Goal: Information Seeking & Learning: Find specific page/section

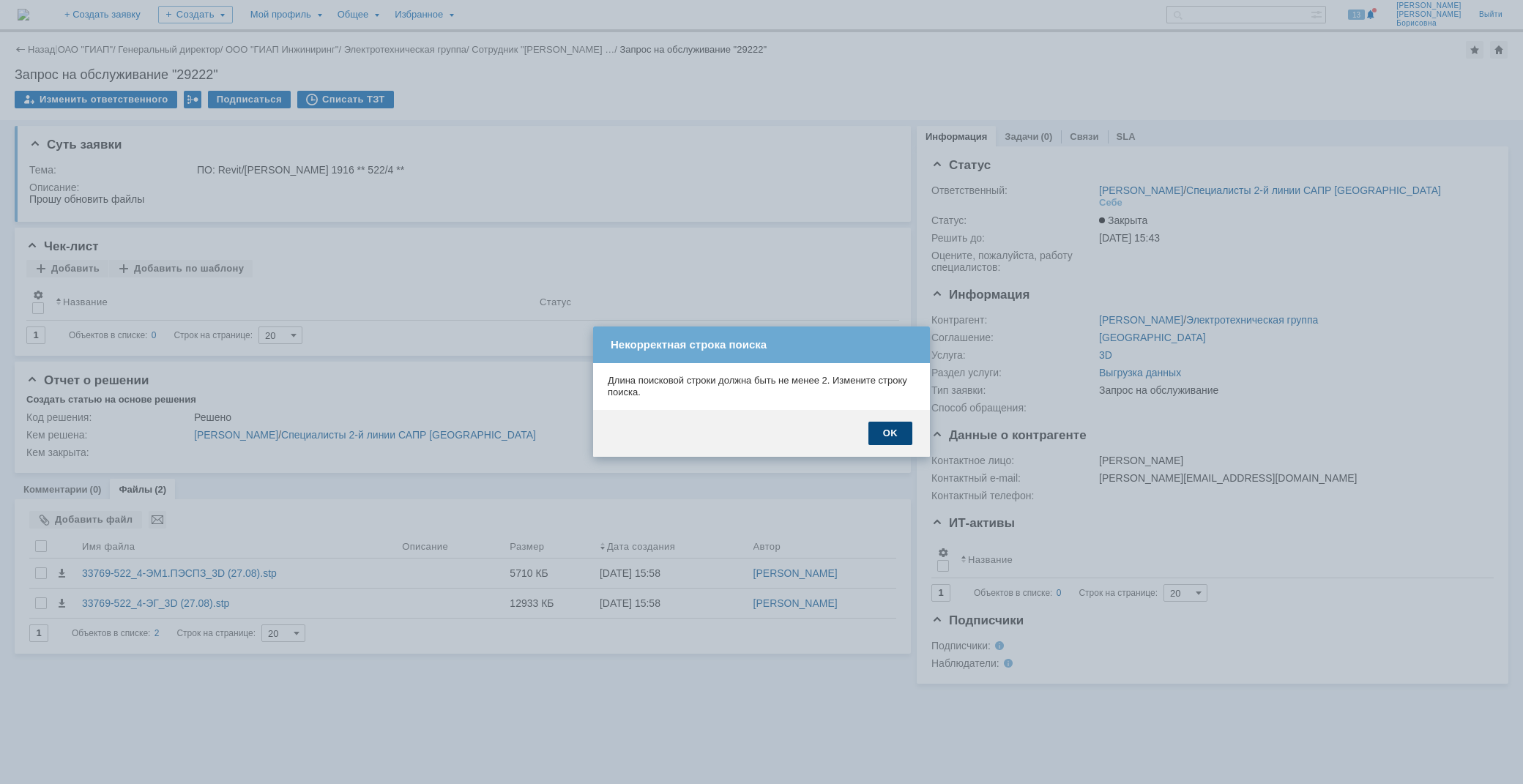
click at [887, 435] on div "OK" at bounding box center [890, 433] width 44 height 24
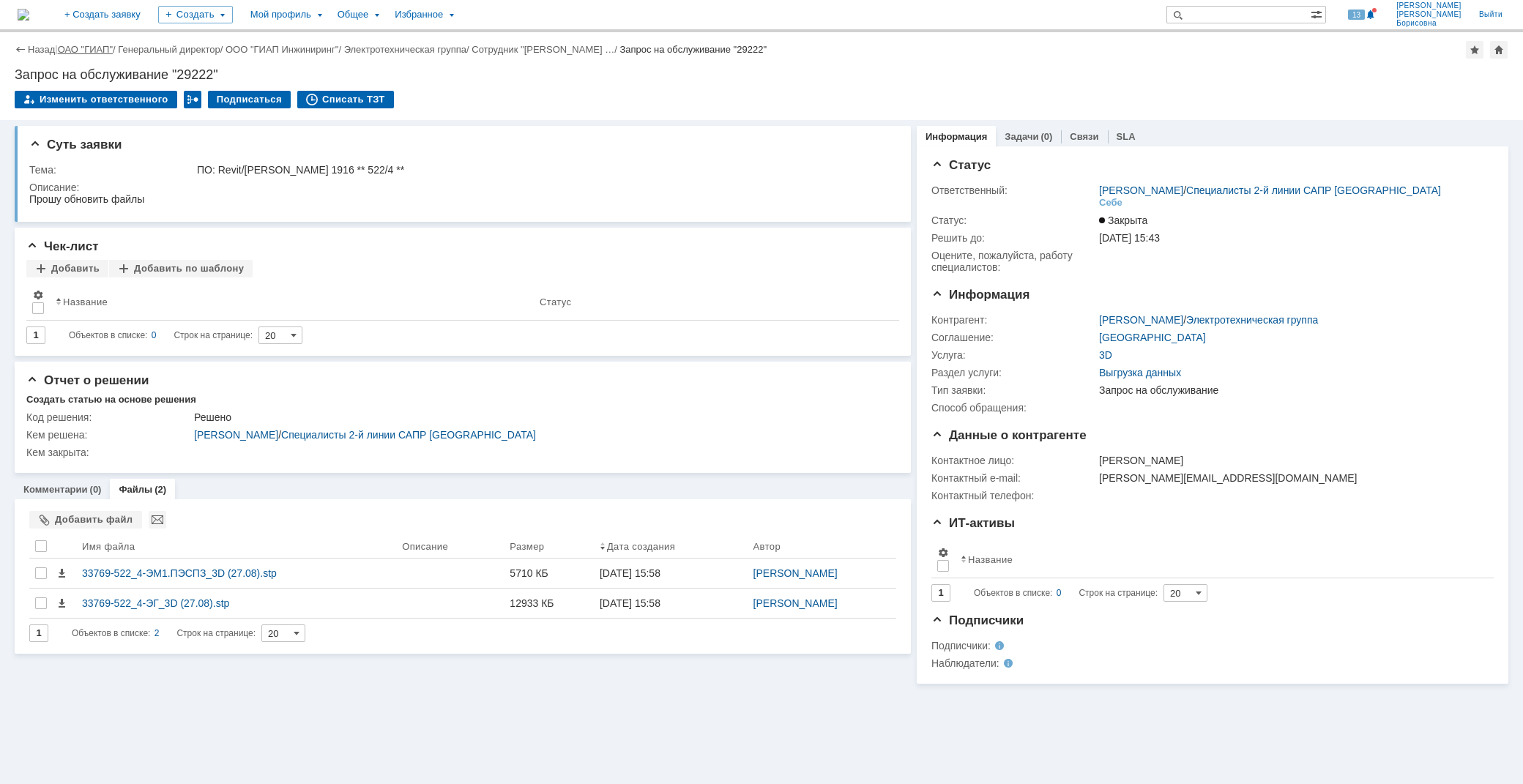
click at [86, 49] on link "ОАО "ГИАП"" at bounding box center [85, 50] width 55 height 11
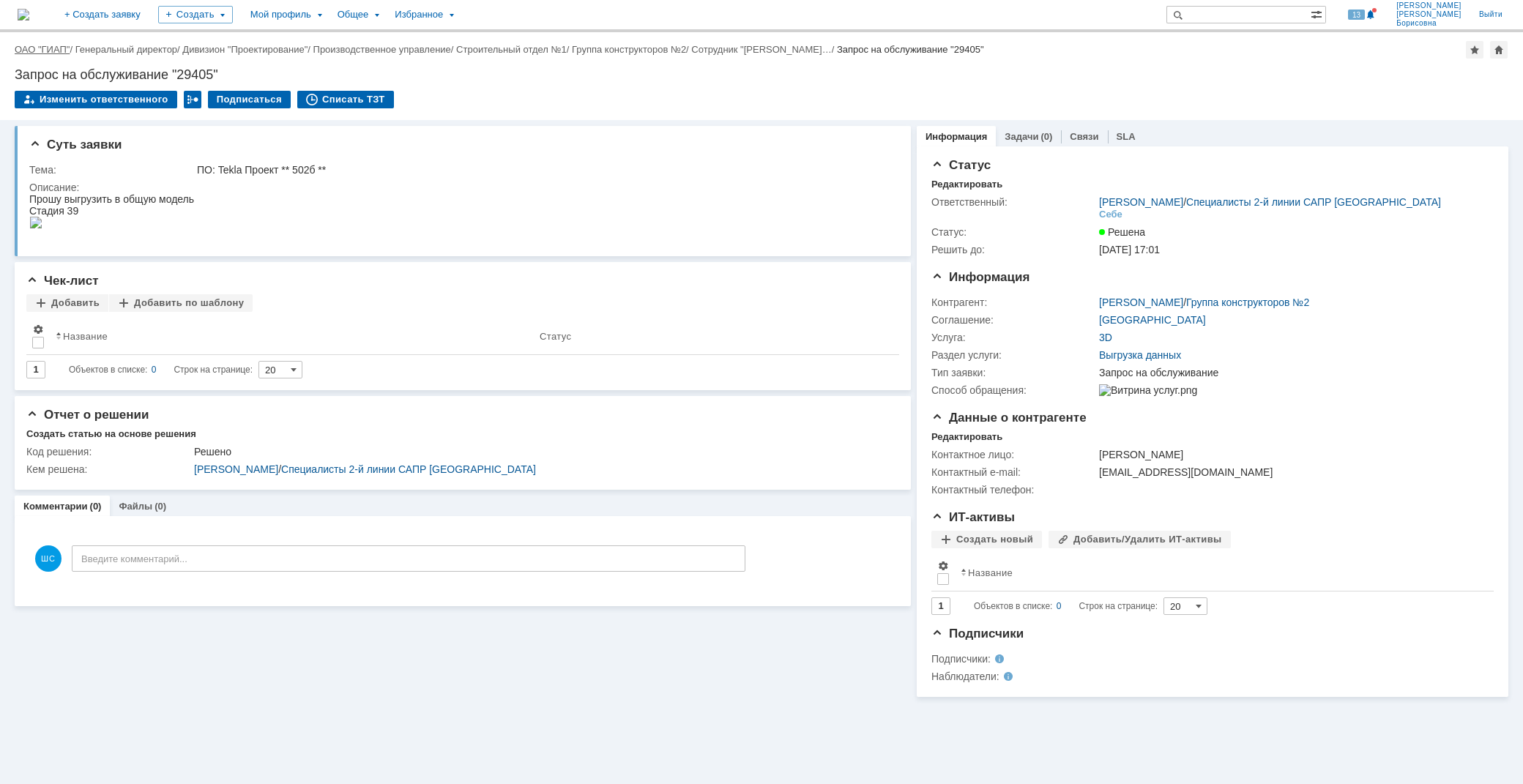
click at [48, 47] on link "ОАО "ГИАП"" at bounding box center [42, 50] width 55 height 11
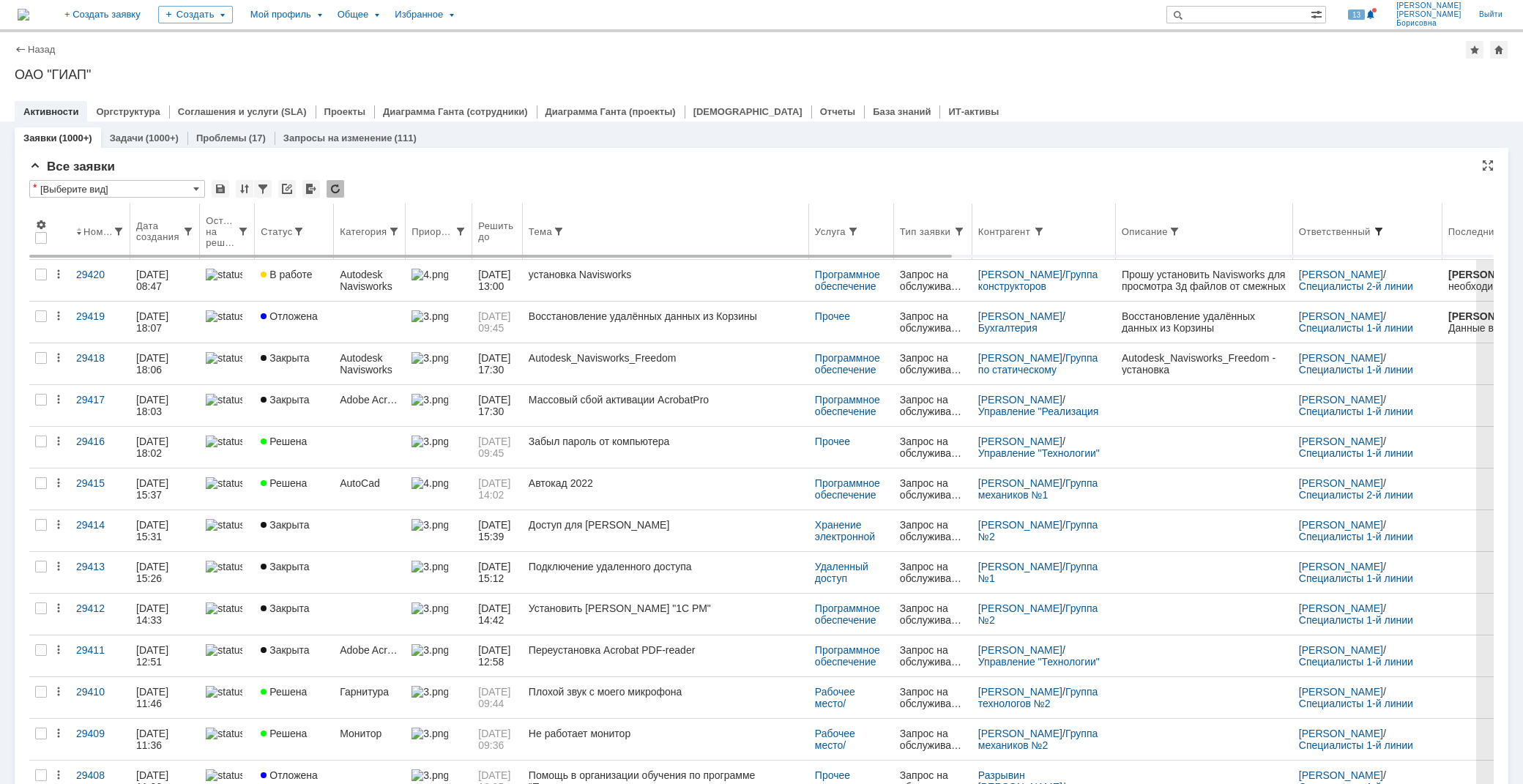
click at [1385, 229] on span at bounding box center [1379, 231] width 11 height 11
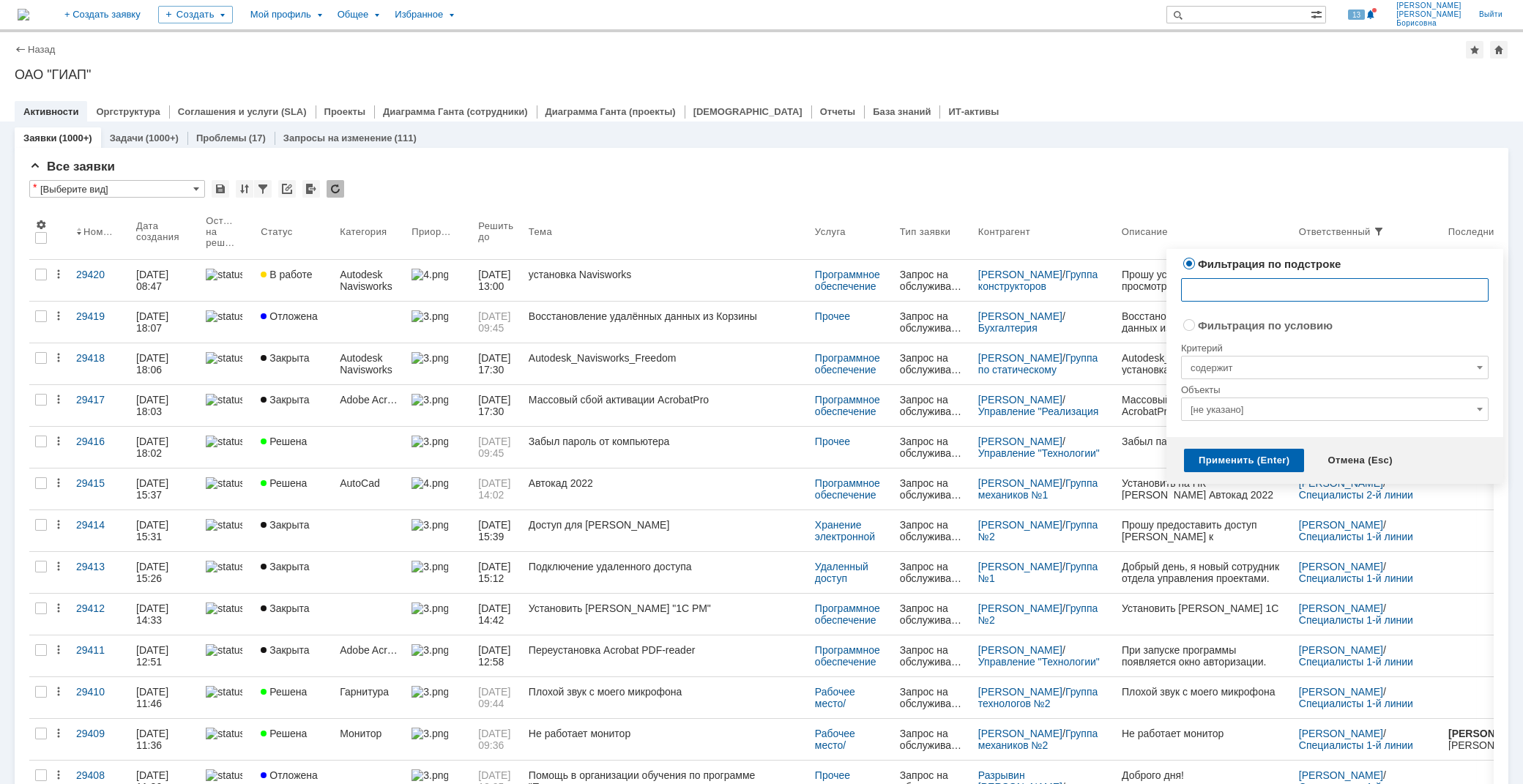
click at [1230, 290] on input "text" at bounding box center [1335, 290] width 307 height 24
type input "v"
type input "магда"
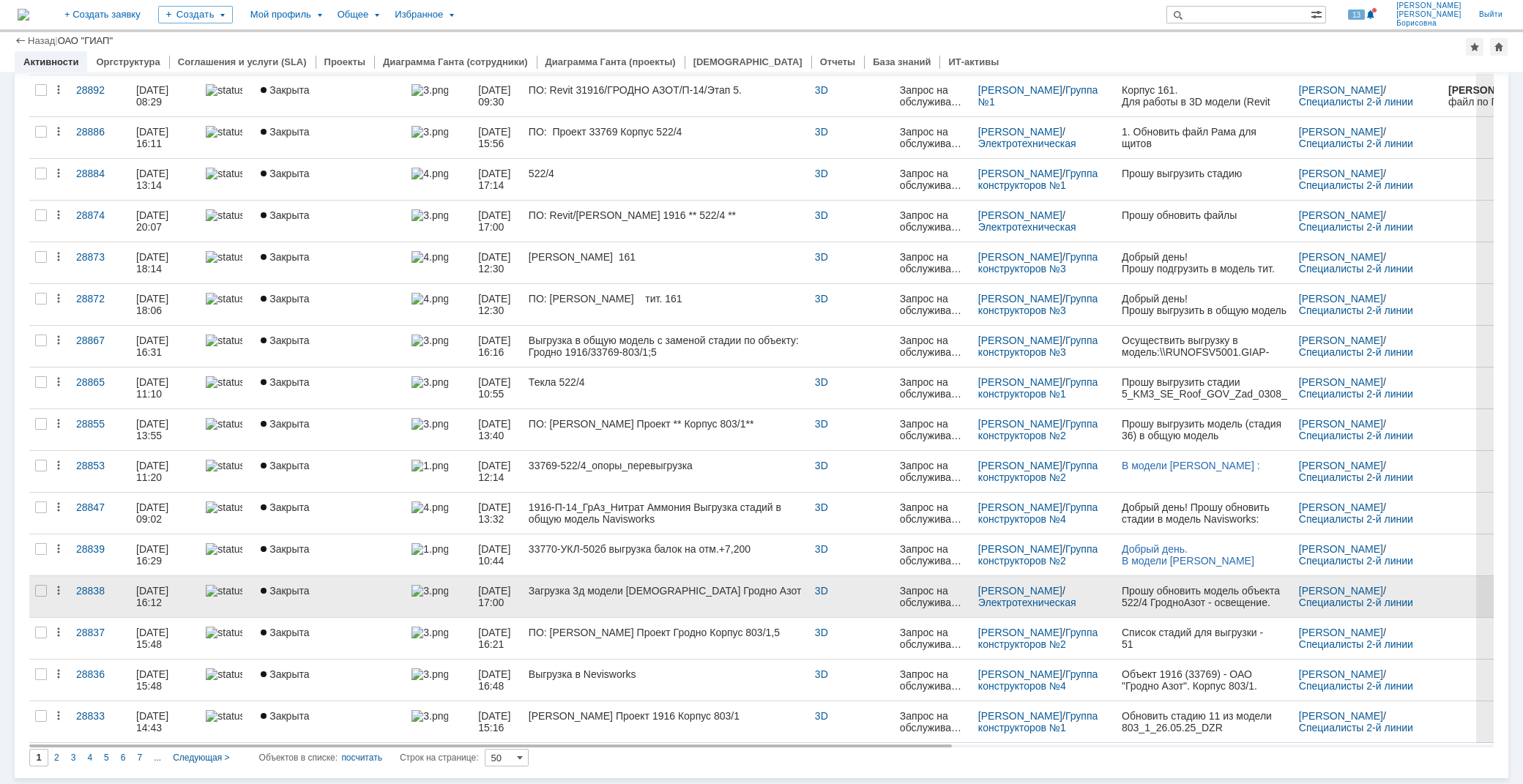
click at [572, 592] on div "Загрузка 3д модели [DEMOGRAPHIC_DATA] Гродно Азот" at bounding box center [666, 590] width 275 height 11
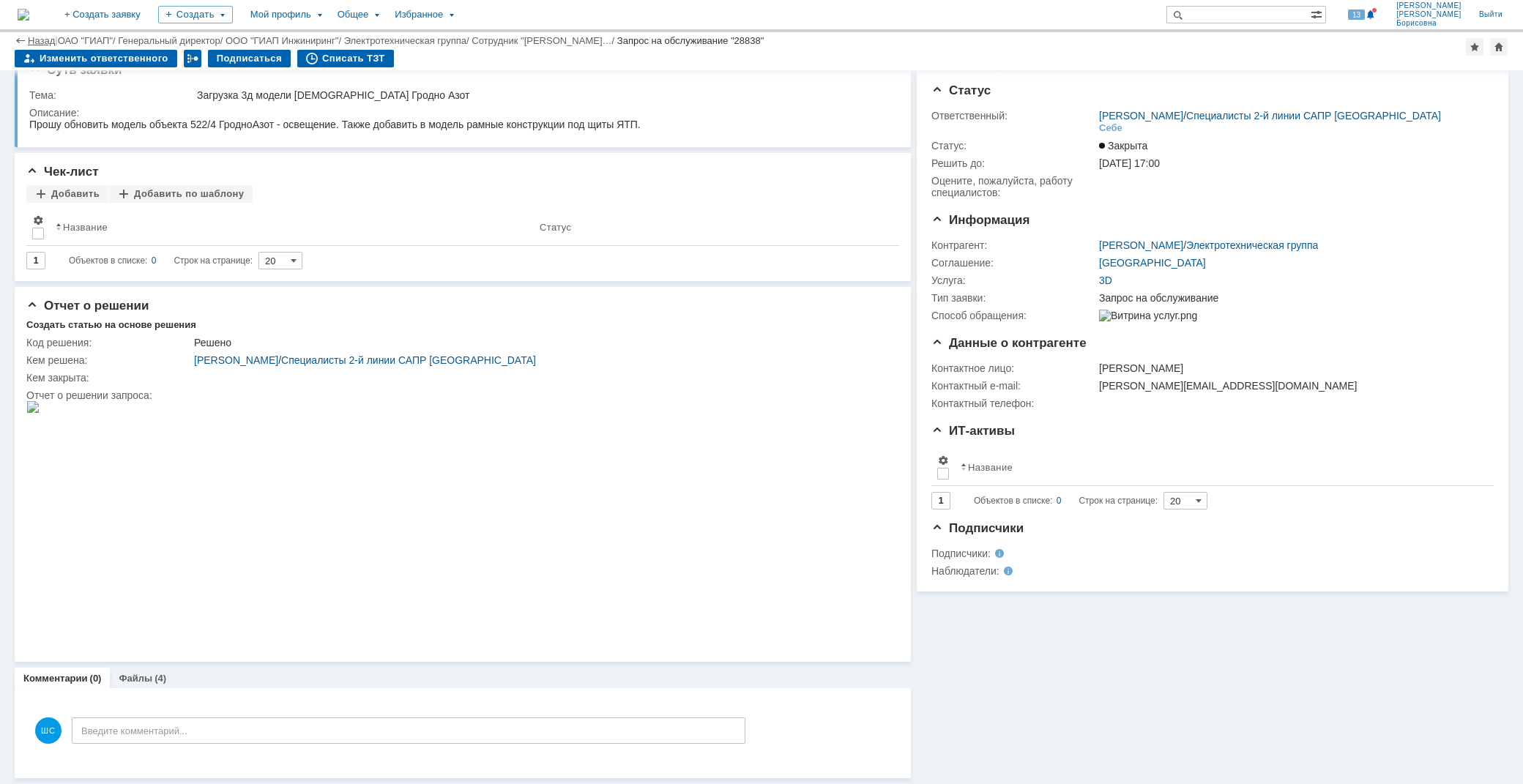
click at [33, 37] on link "Назад" at bounding box center [41, 40] width 27 height 11
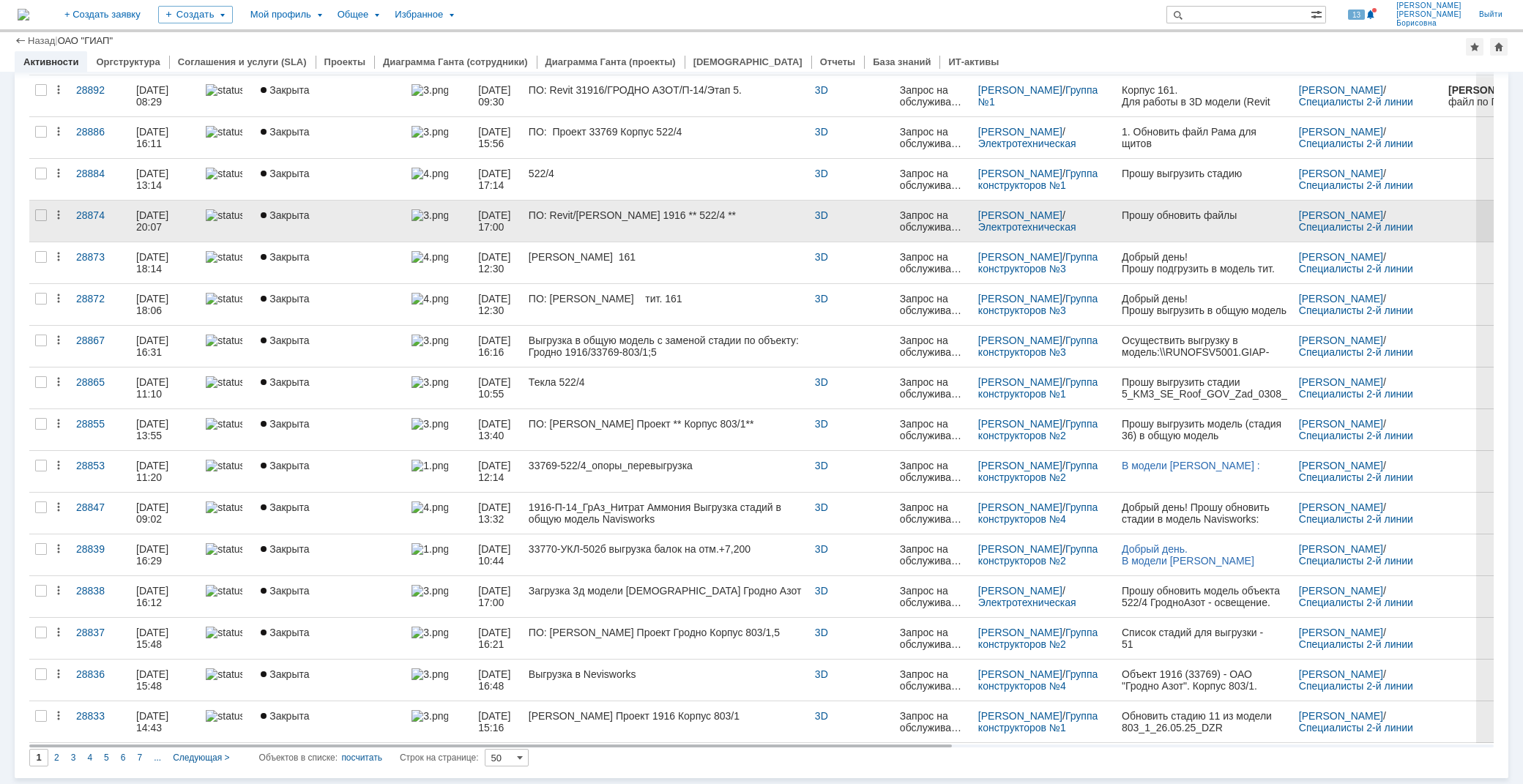
click at [671, 213] on div "ПО: Revit/[PERSON_NAME] 1916 ** 522/4 **" at bounding box center [666, 215] width 275 height 11
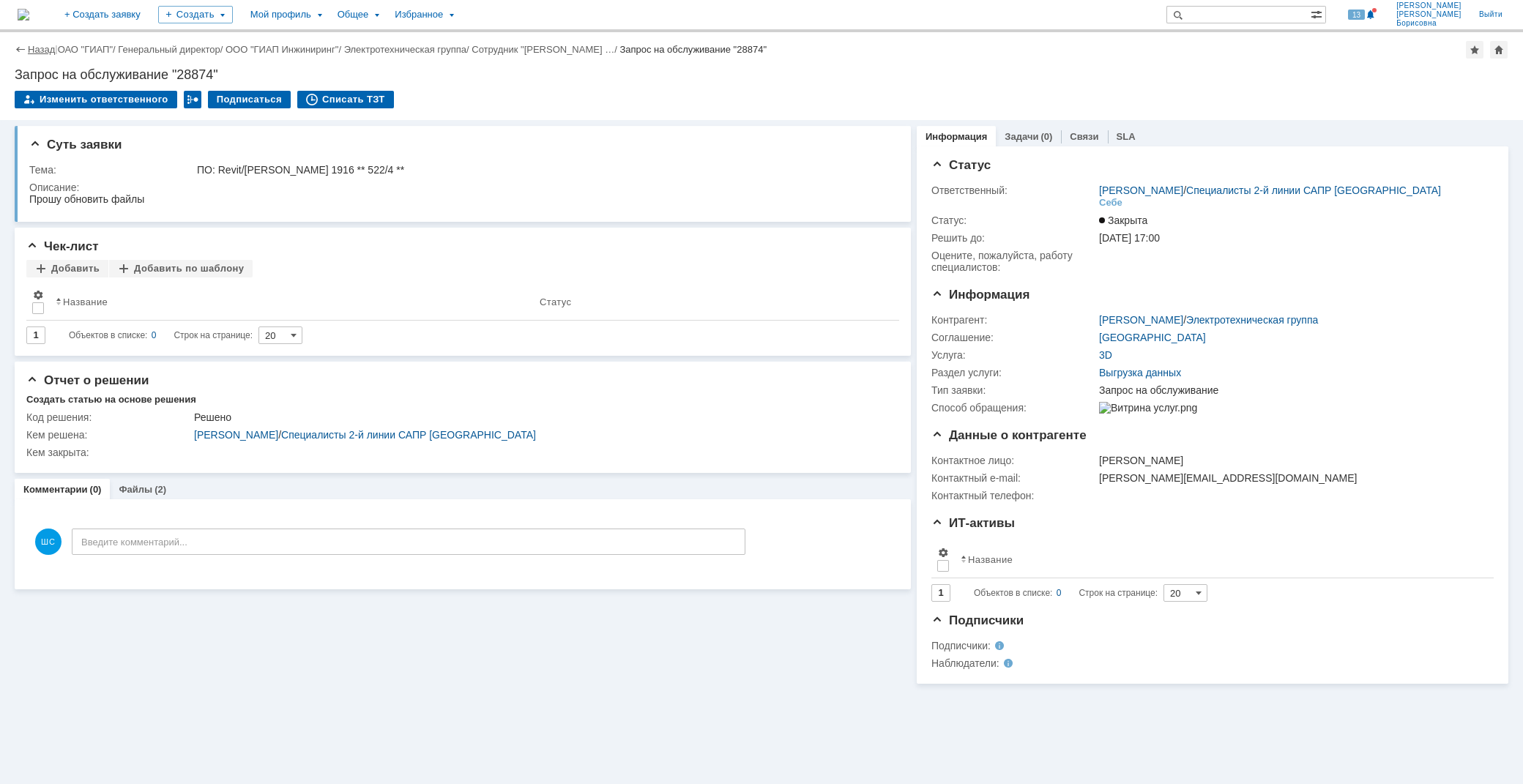
click at [31, 44] on link "Назад" at bounding box center [41, 50] width 27 height 11
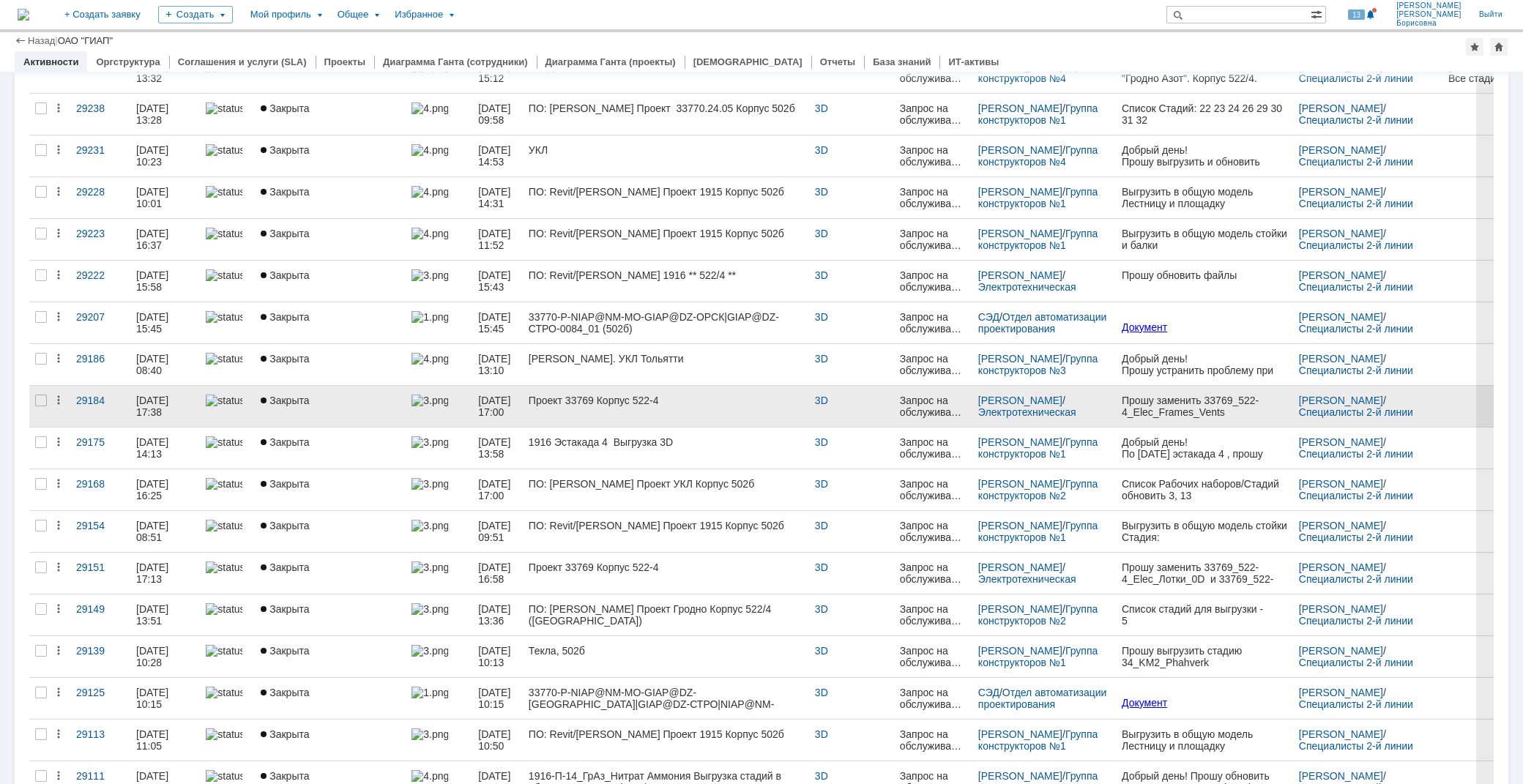
click at [591, 406] on link "Проект 33769 Корпус 522-4" at bounding box center [665, 406] width 286 height 41
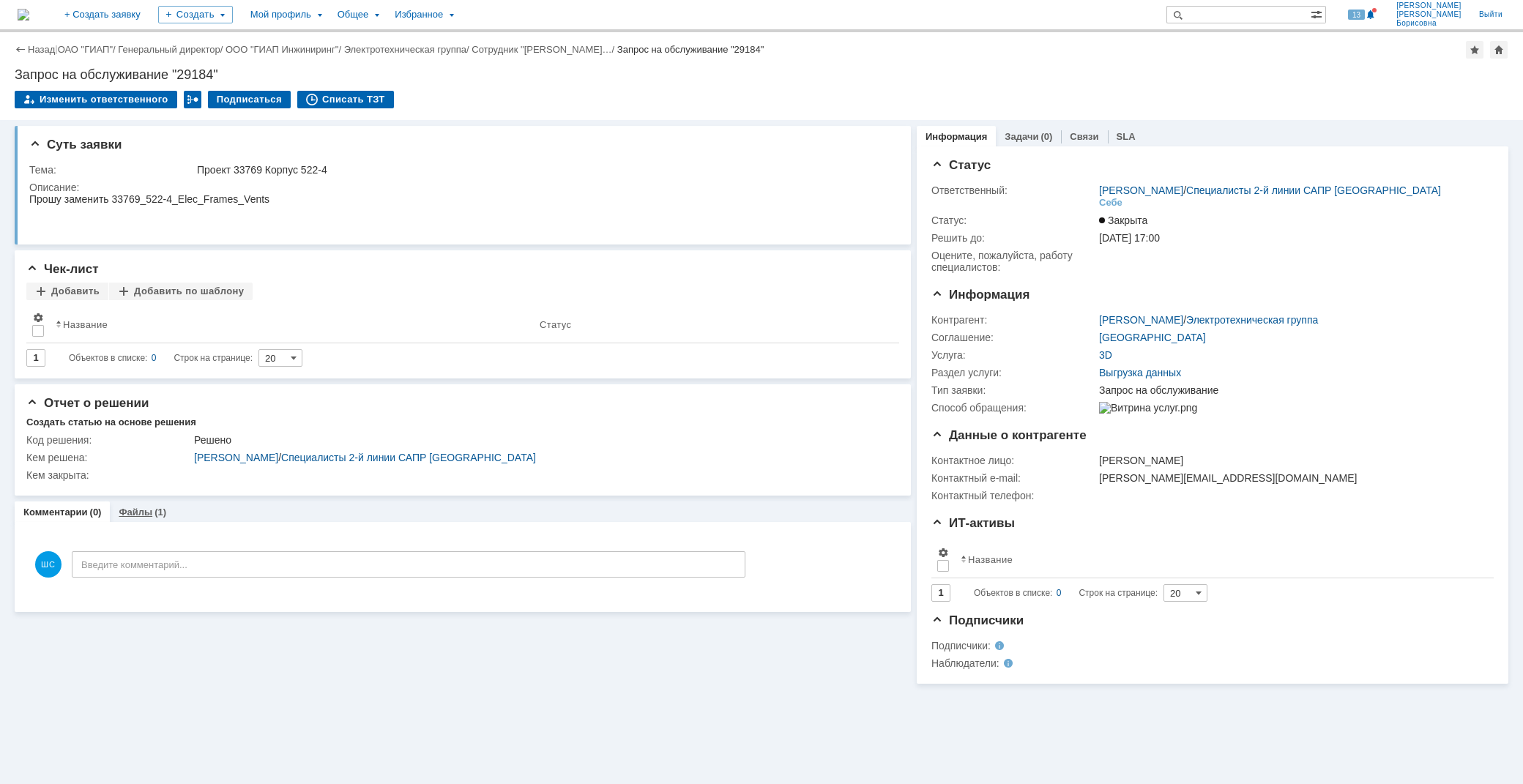
click at [132, 509] on link "Файлы" at bounding box center [135, 512] width 34 height 11
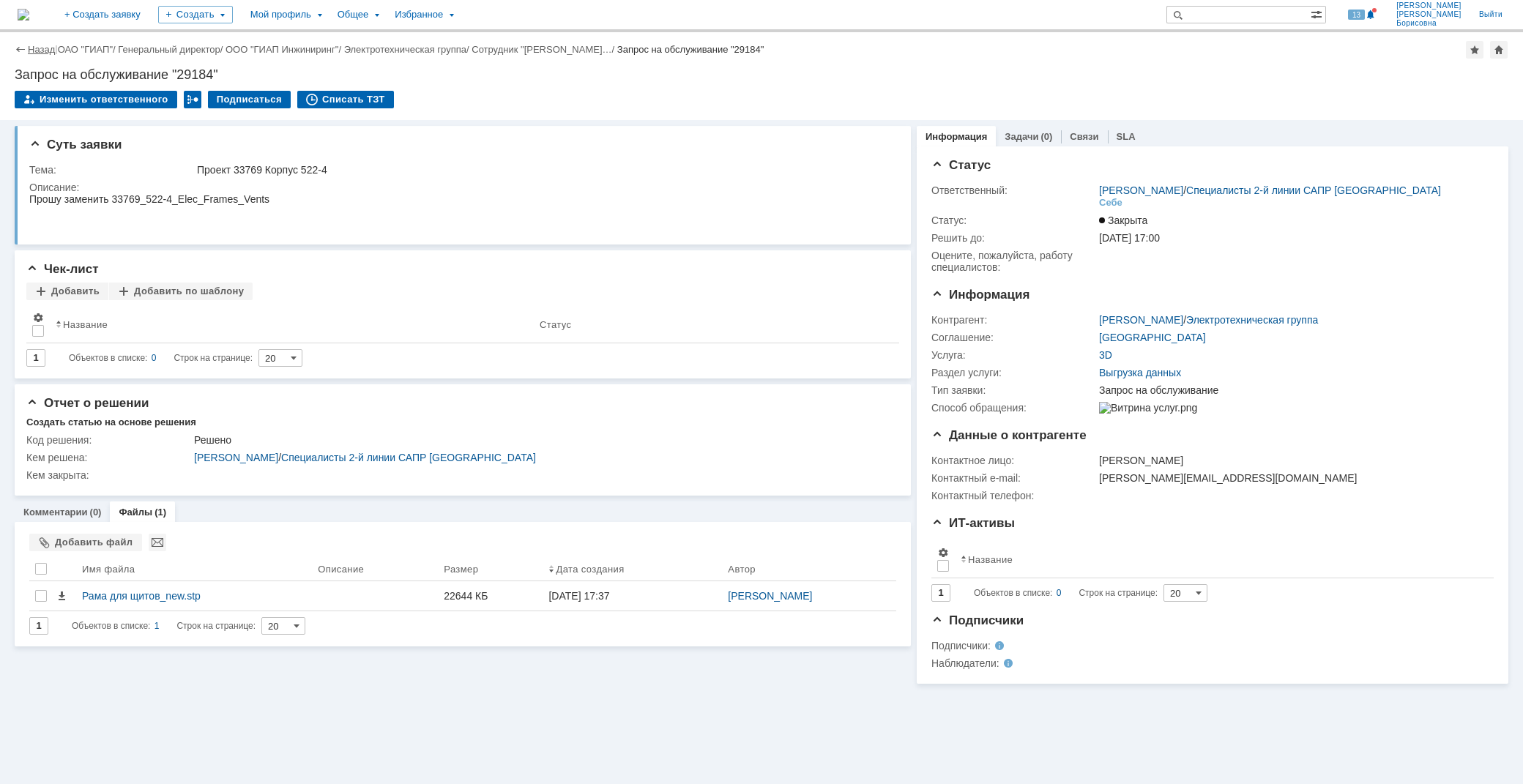
click at [37, 48] on link "Назад" at bounding box center [41, 50] width 27 height 11
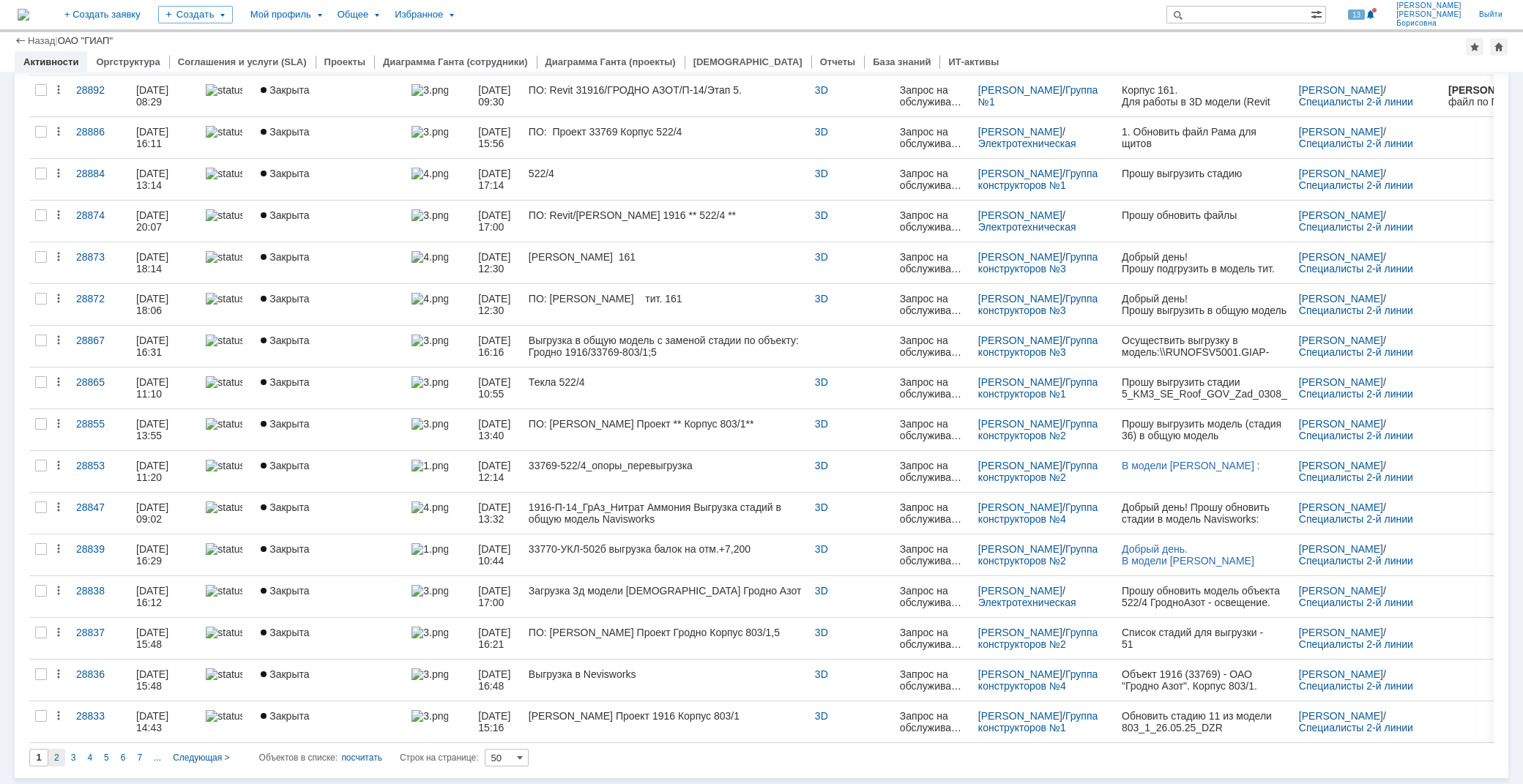
click at [55, 762] on span "2" at bounding box center [56, 757] width 5 height 10
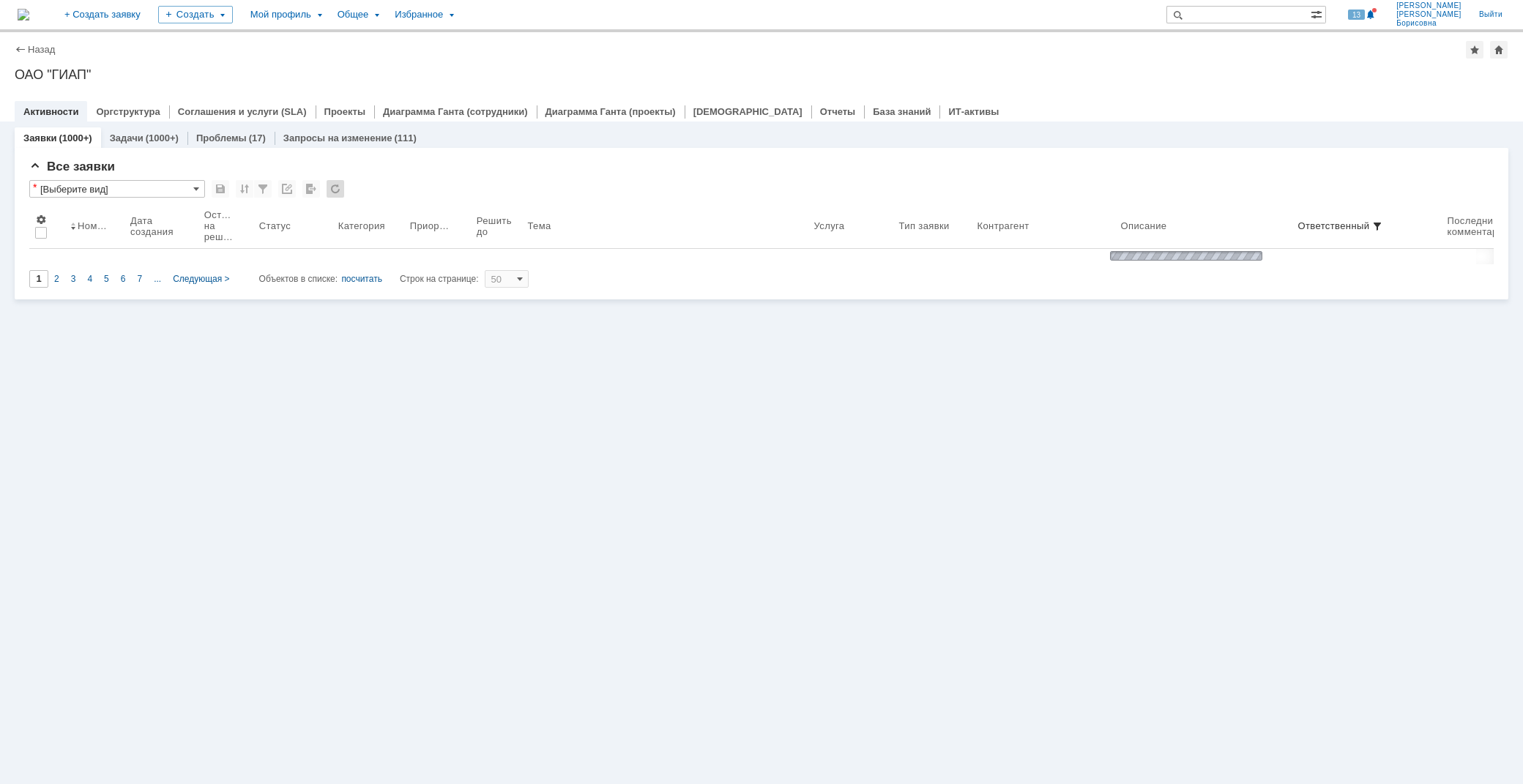
type input "2"
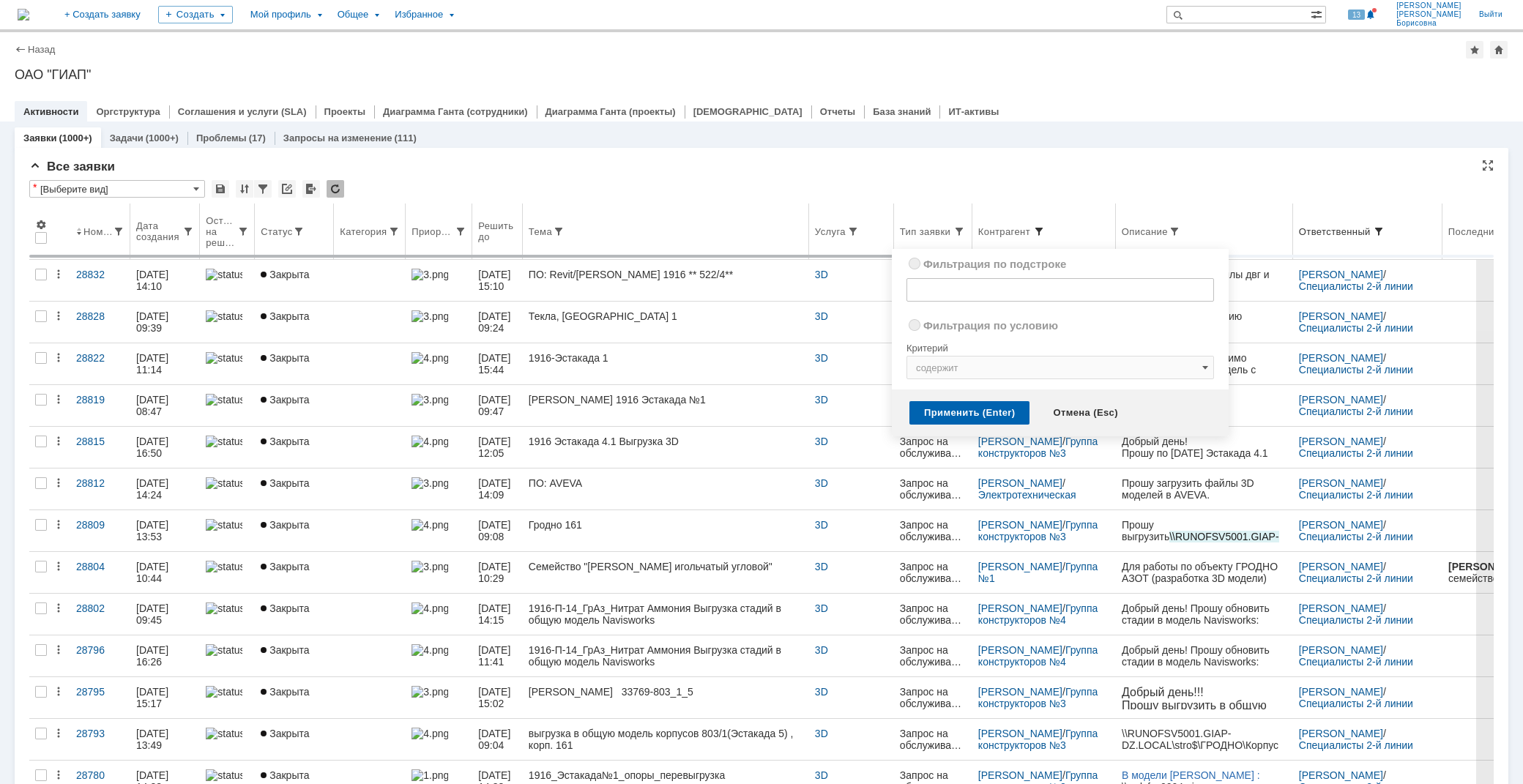
radio input "true"
click at [1045, 229] on span at bounding box center [1038, 231] width 11 height 11
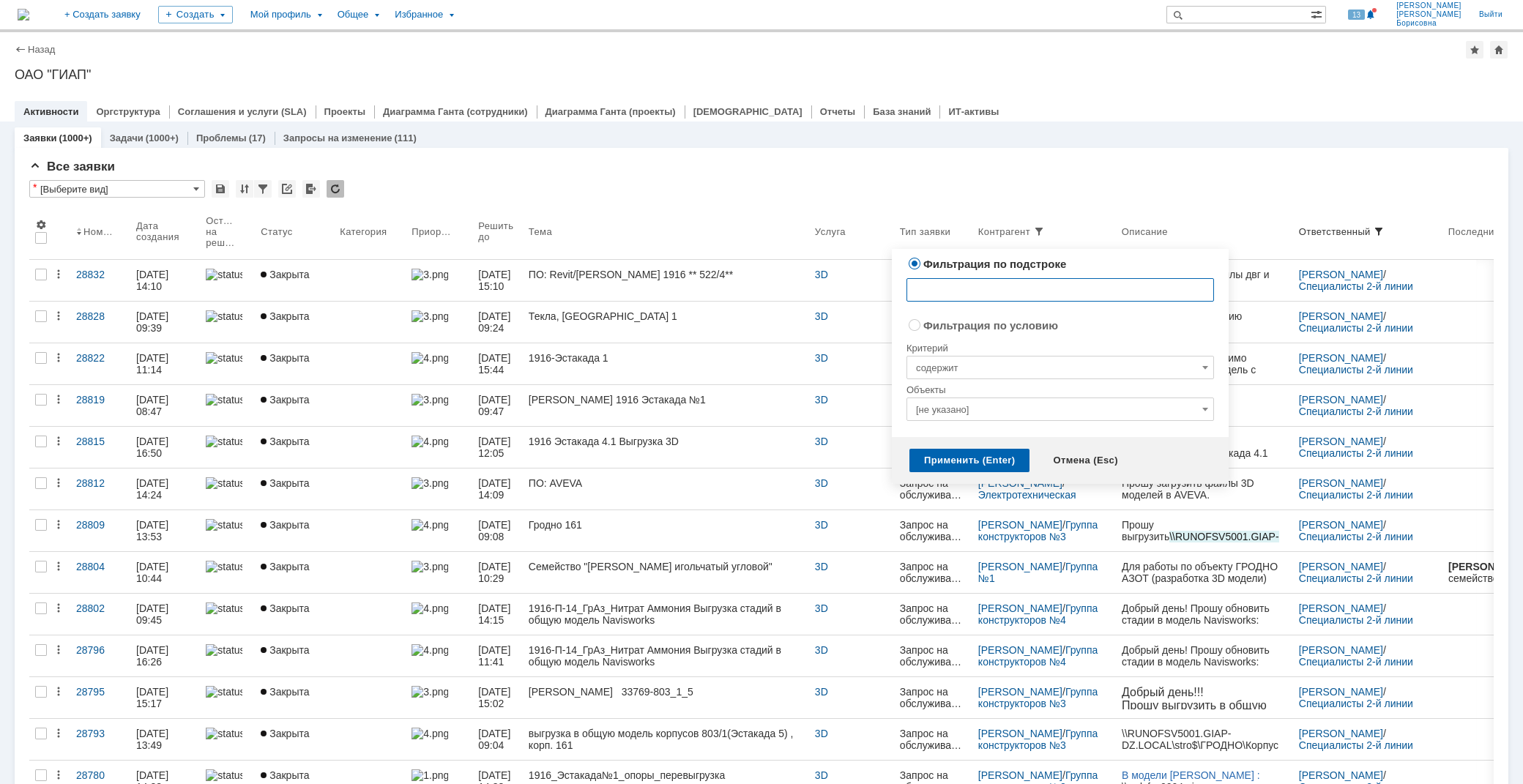
click at [939, 282] on input "text" at bounding box center [1060, 290] width 307 height 24
type input "верш"
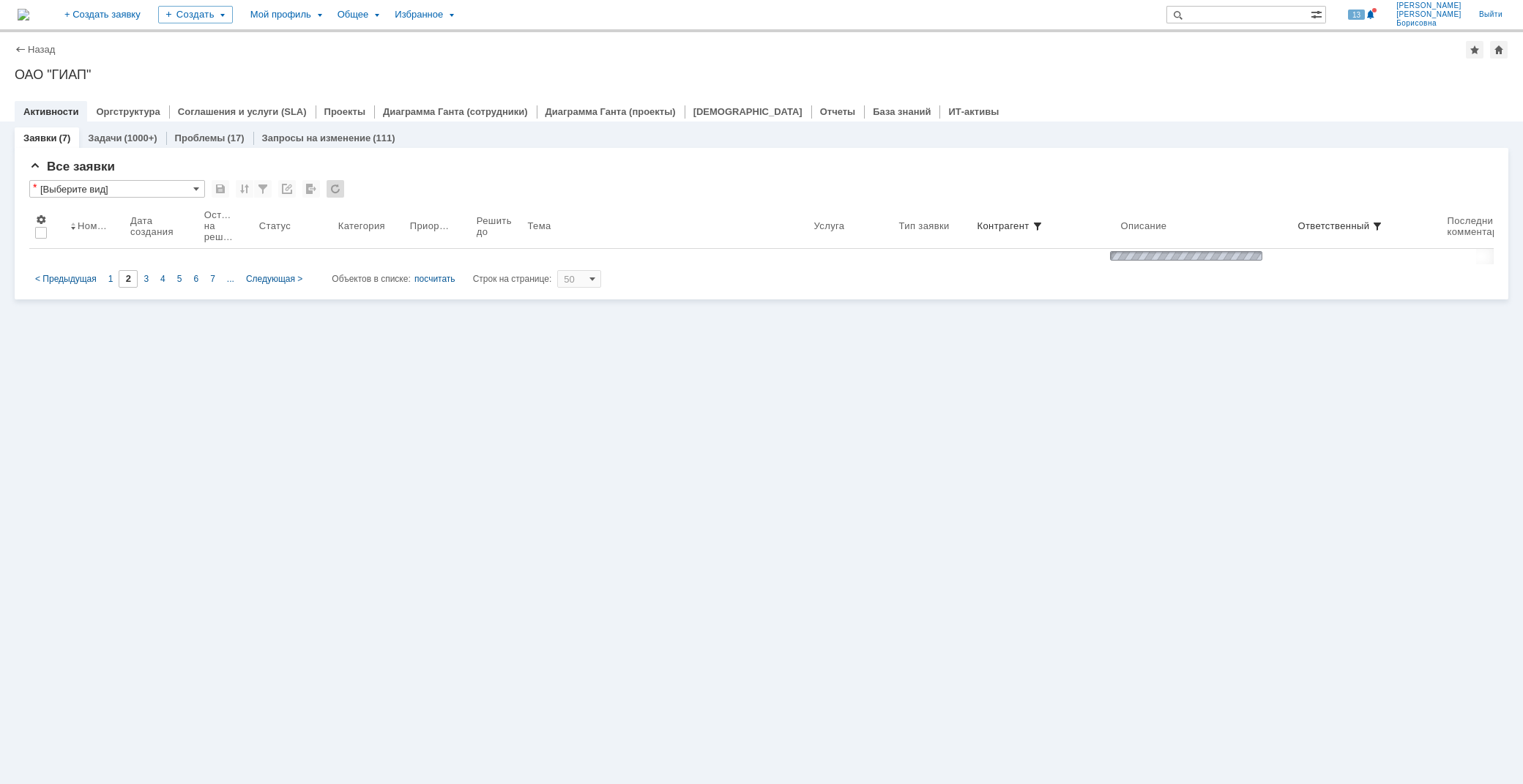
type input "1"
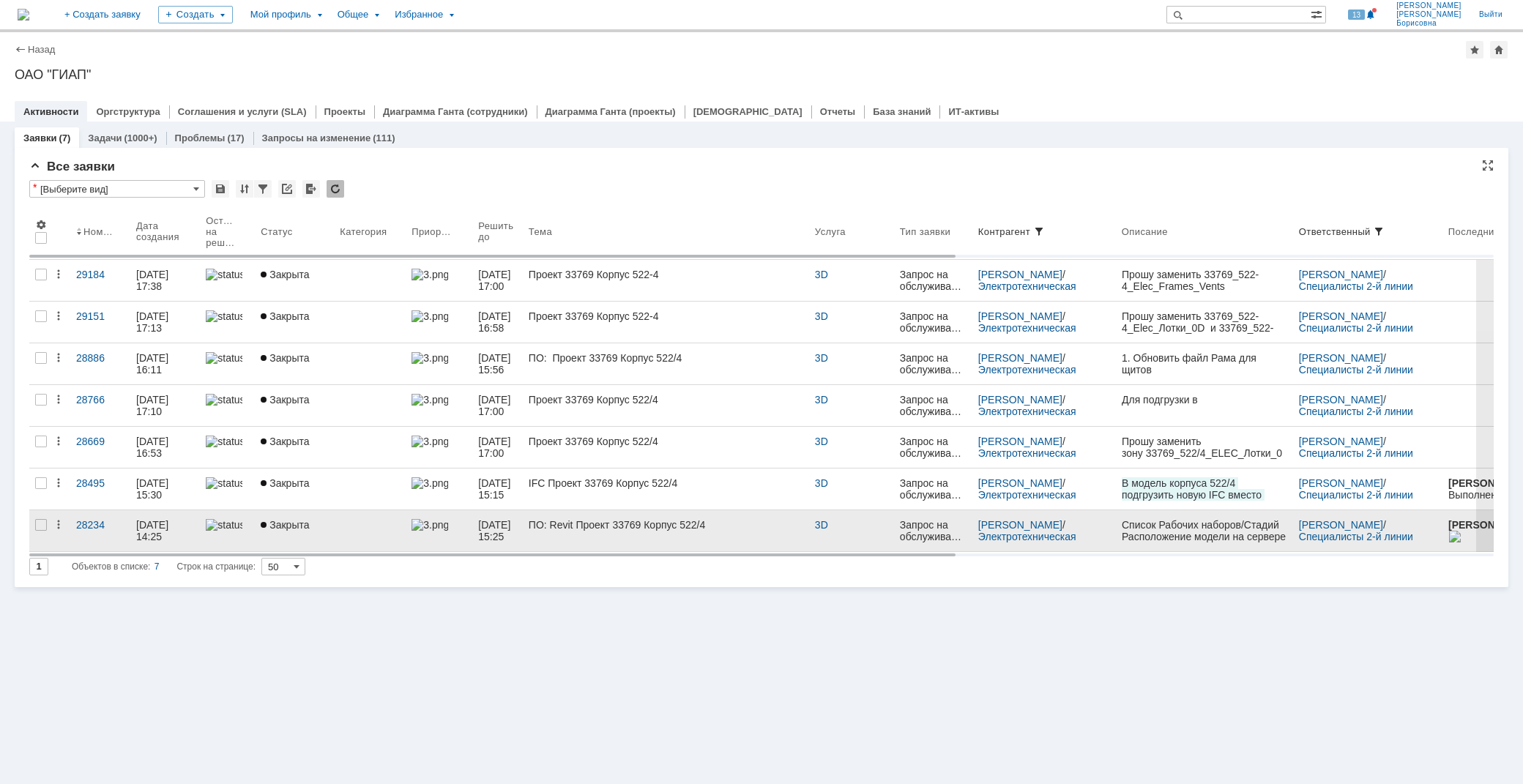
click at [318, 525] on div "Закрыта" at bounding box center [295, 525] width 67 height 11
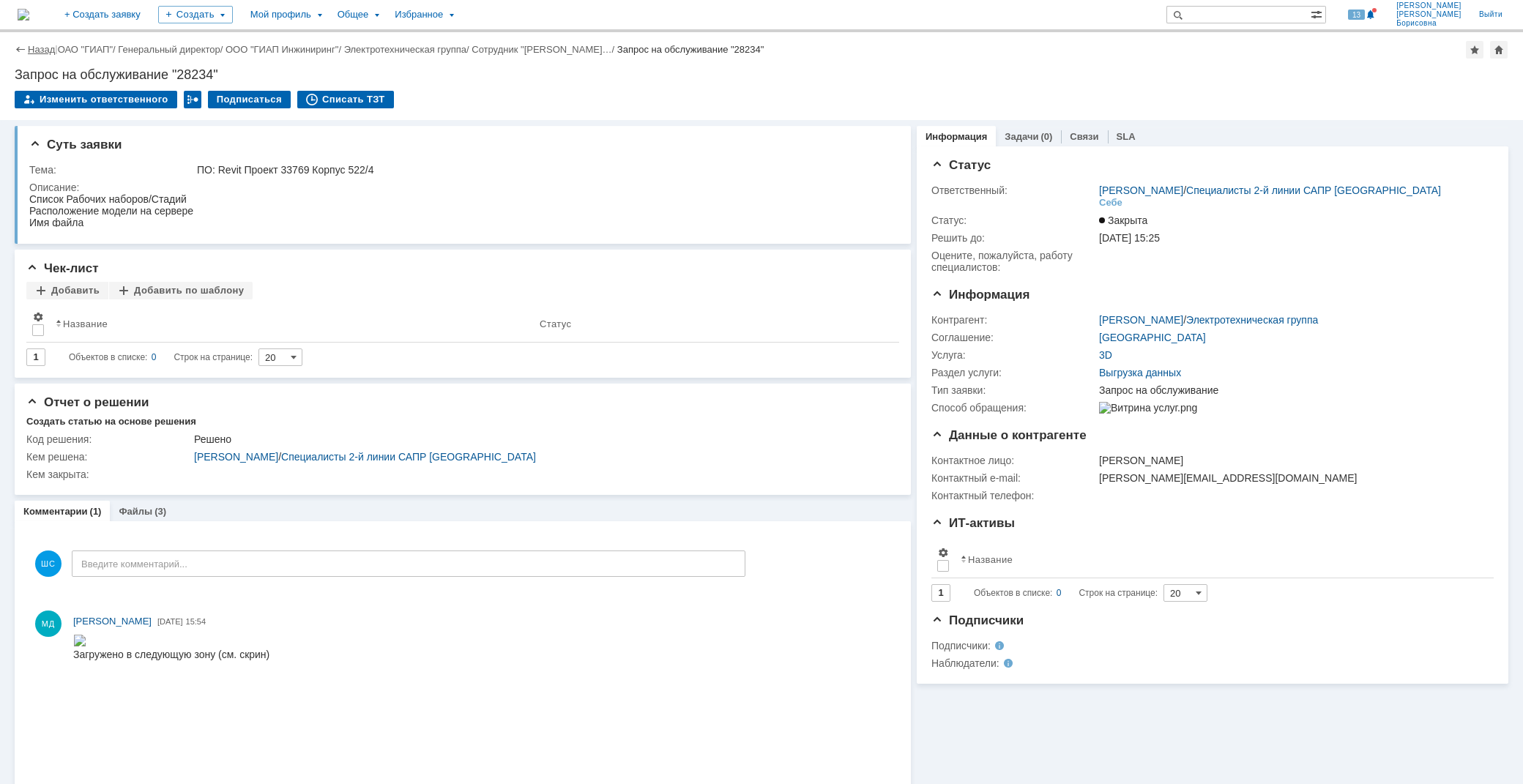
click at [37, 45] on link "Назад" at bounding box center [41, 50] width 27 height 11
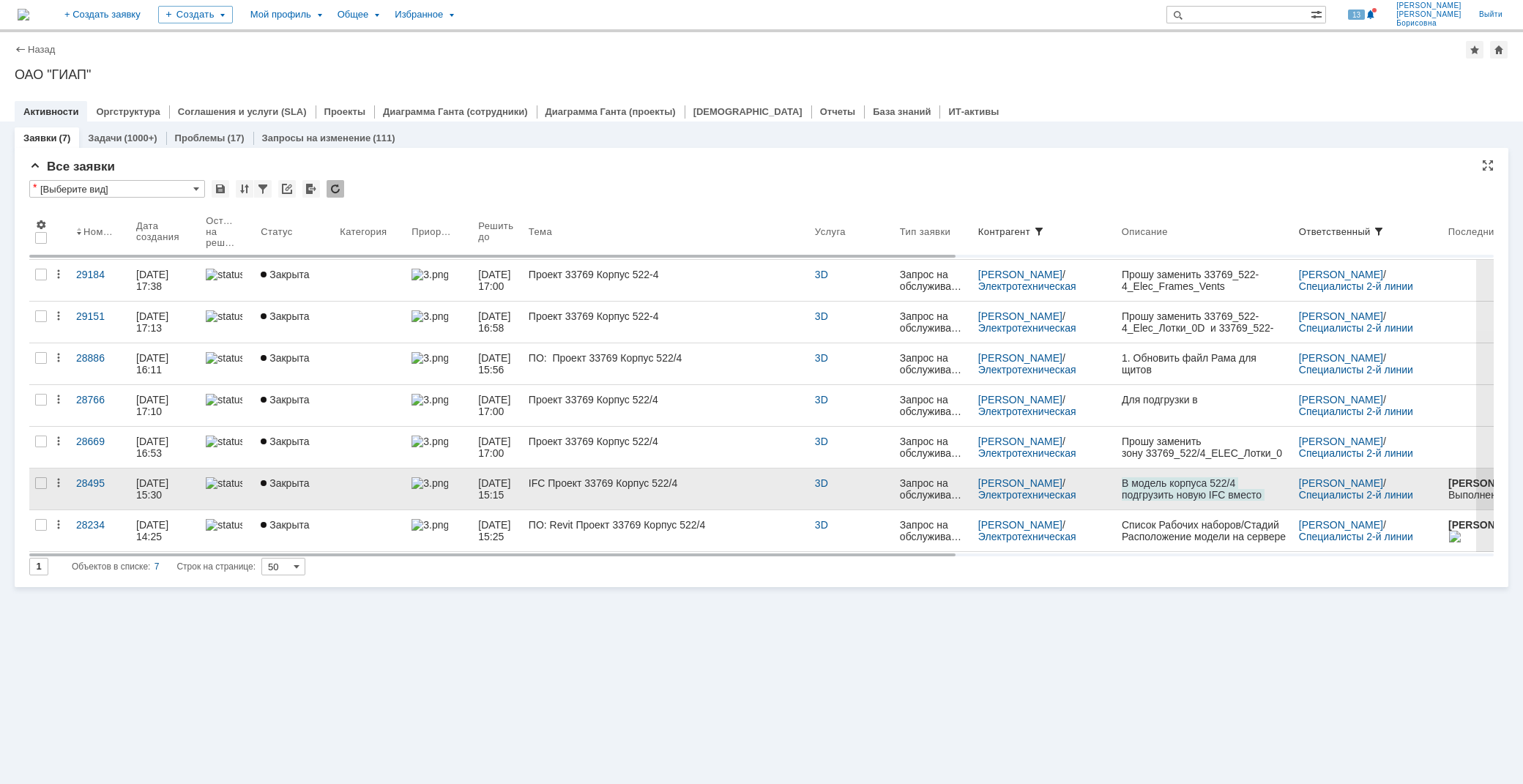
click at [565, 486] on div "IFC Проект 33769 Корпус 522/4" at bounding box center [666, 483] width 275 height 11
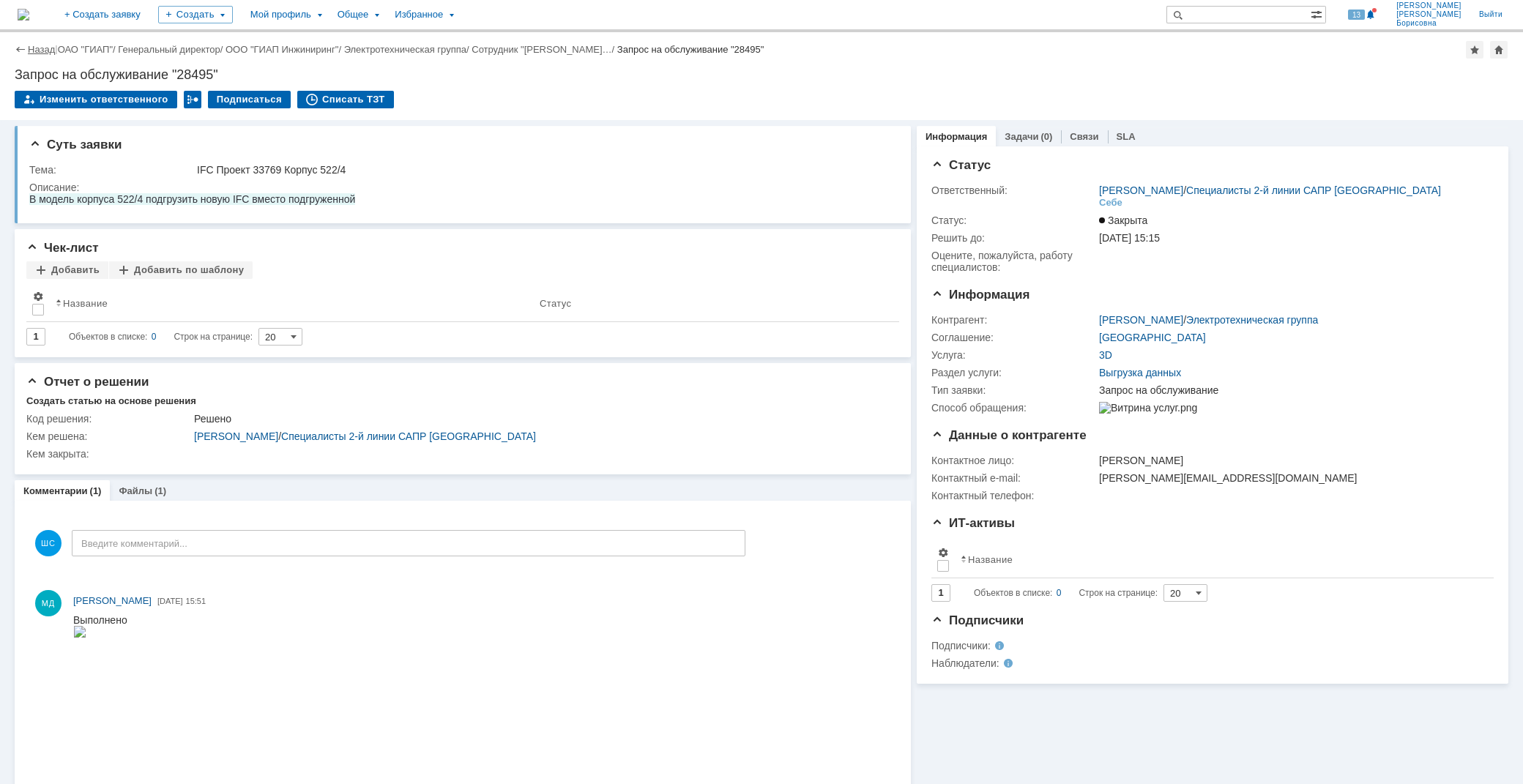
click at [39, 47] on link "Назад" at bounding box center [41, 50] width 27 height 11
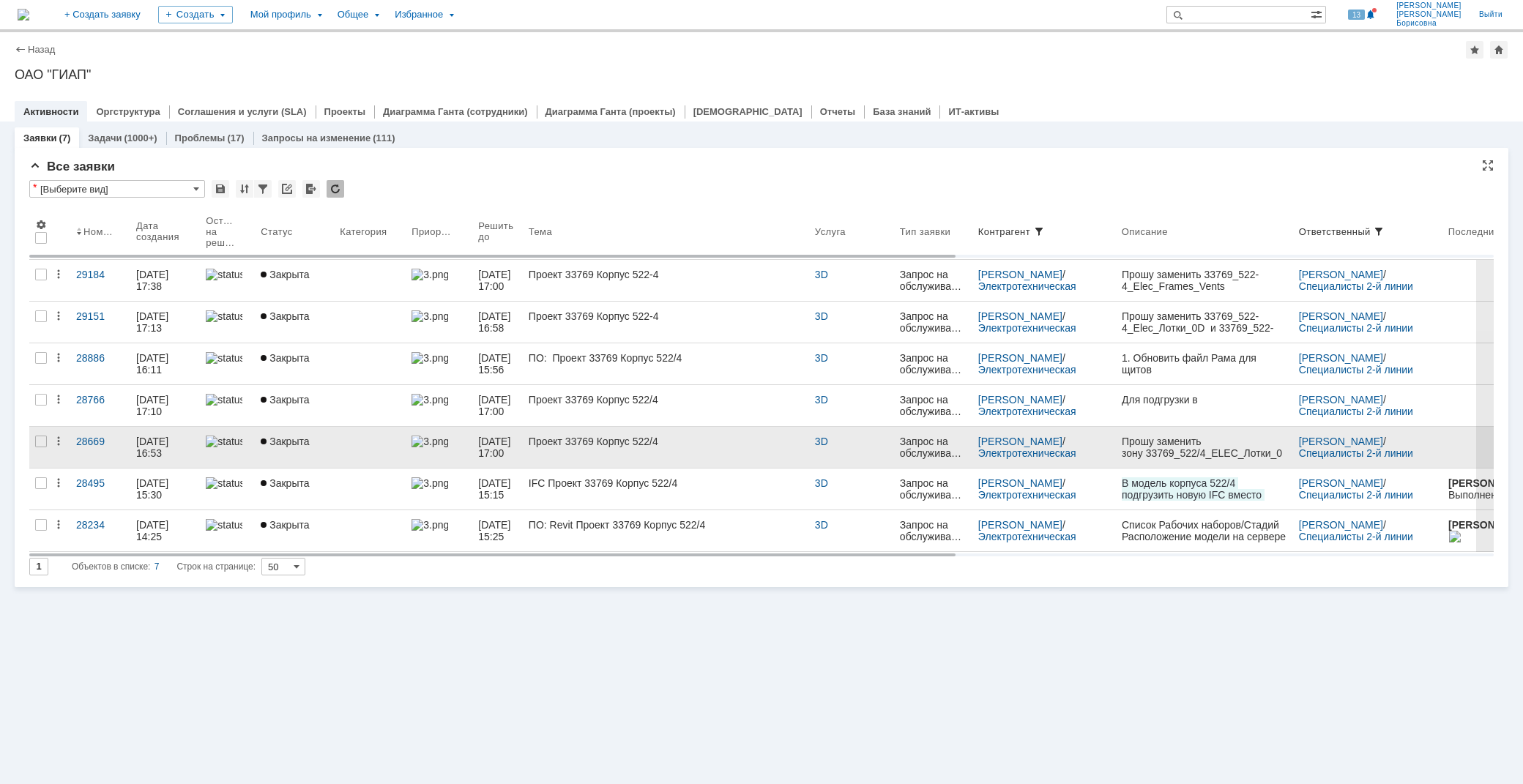
click at [288, 447] on link "Закрыта" at bounding box center [295, 448] width 79 height 41
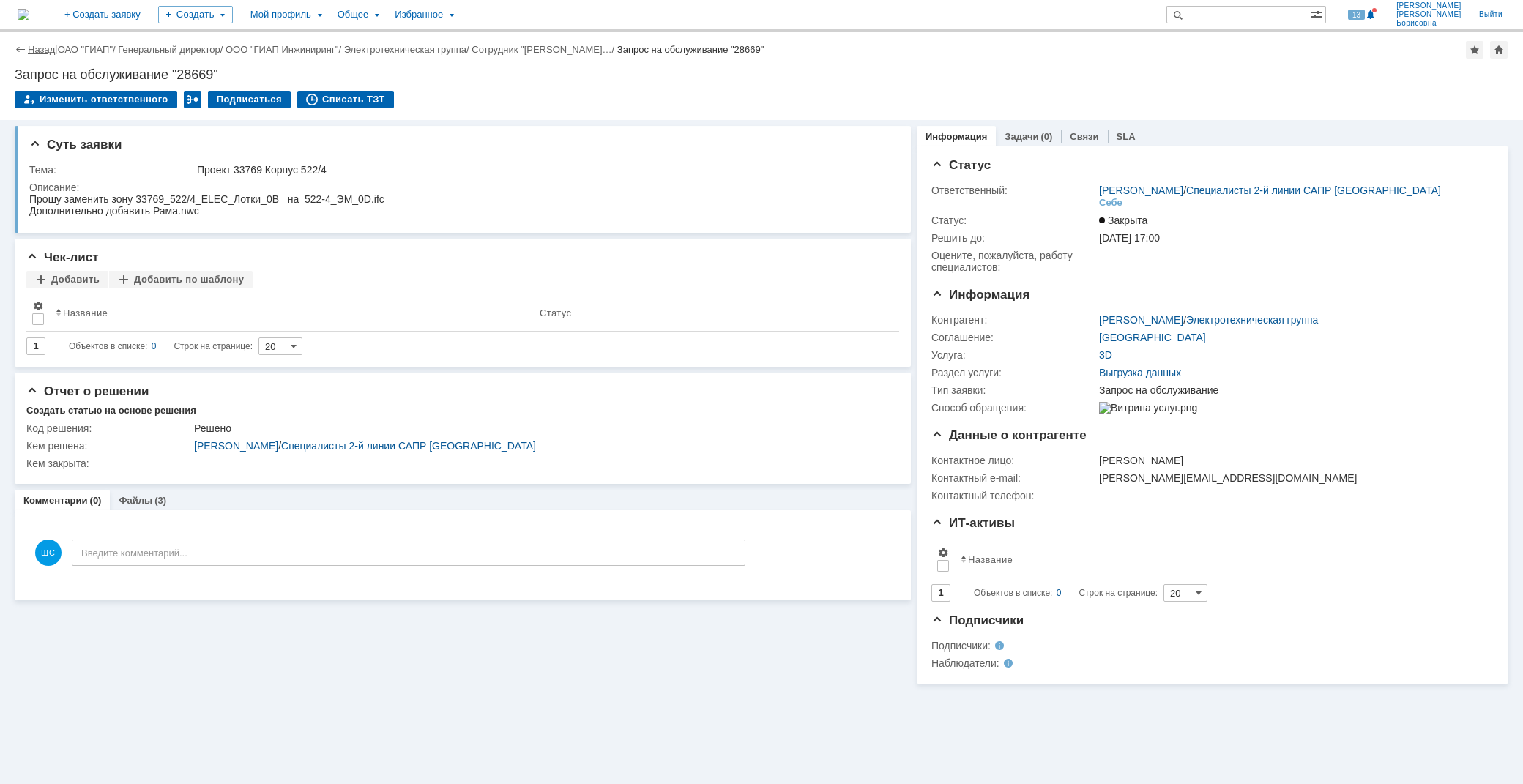
click at [37, 48] on link "Назад" at bounding box center [41, 50] width 27 height 11
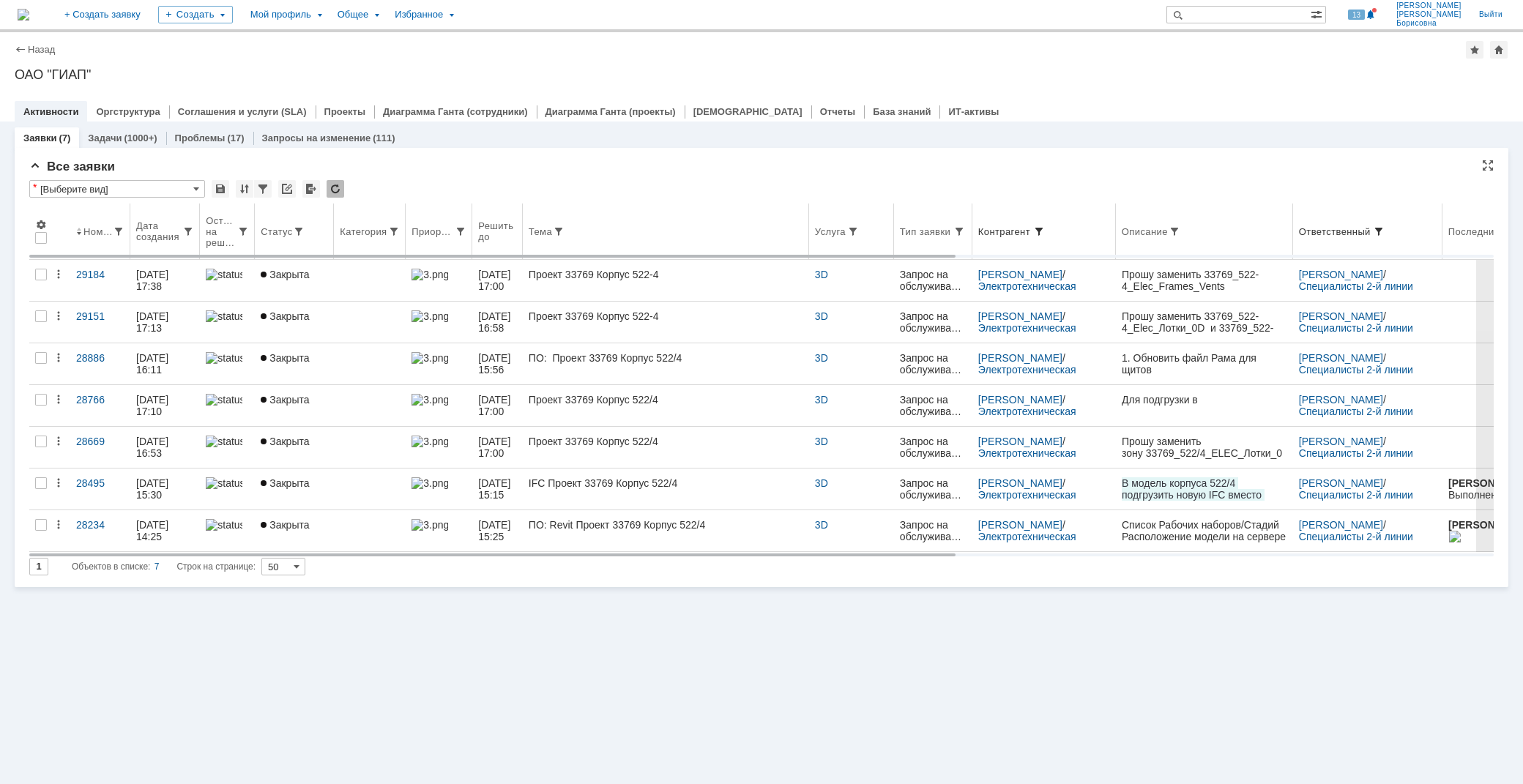
click at [1045, 230] on span at bounding box center [1038, 231] width 11 height 11
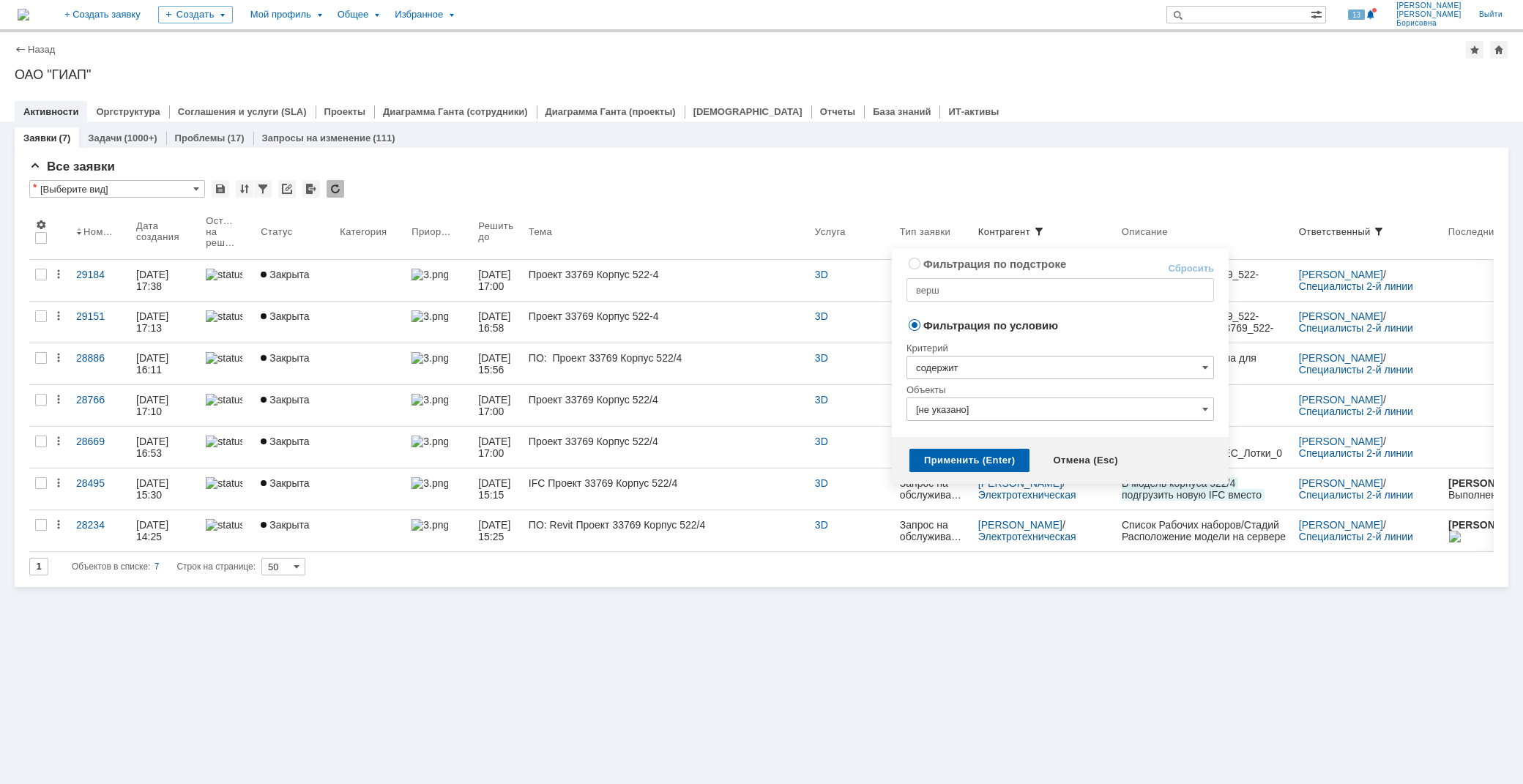
radio input "true"
click at [964, 291] on input "верш" at bounding box center [1060, 290] width 307 height 24
click at [1000, 294] on input "верш" at bounding box center [1060, 290] width 307 height 24
type input "верш; корк"
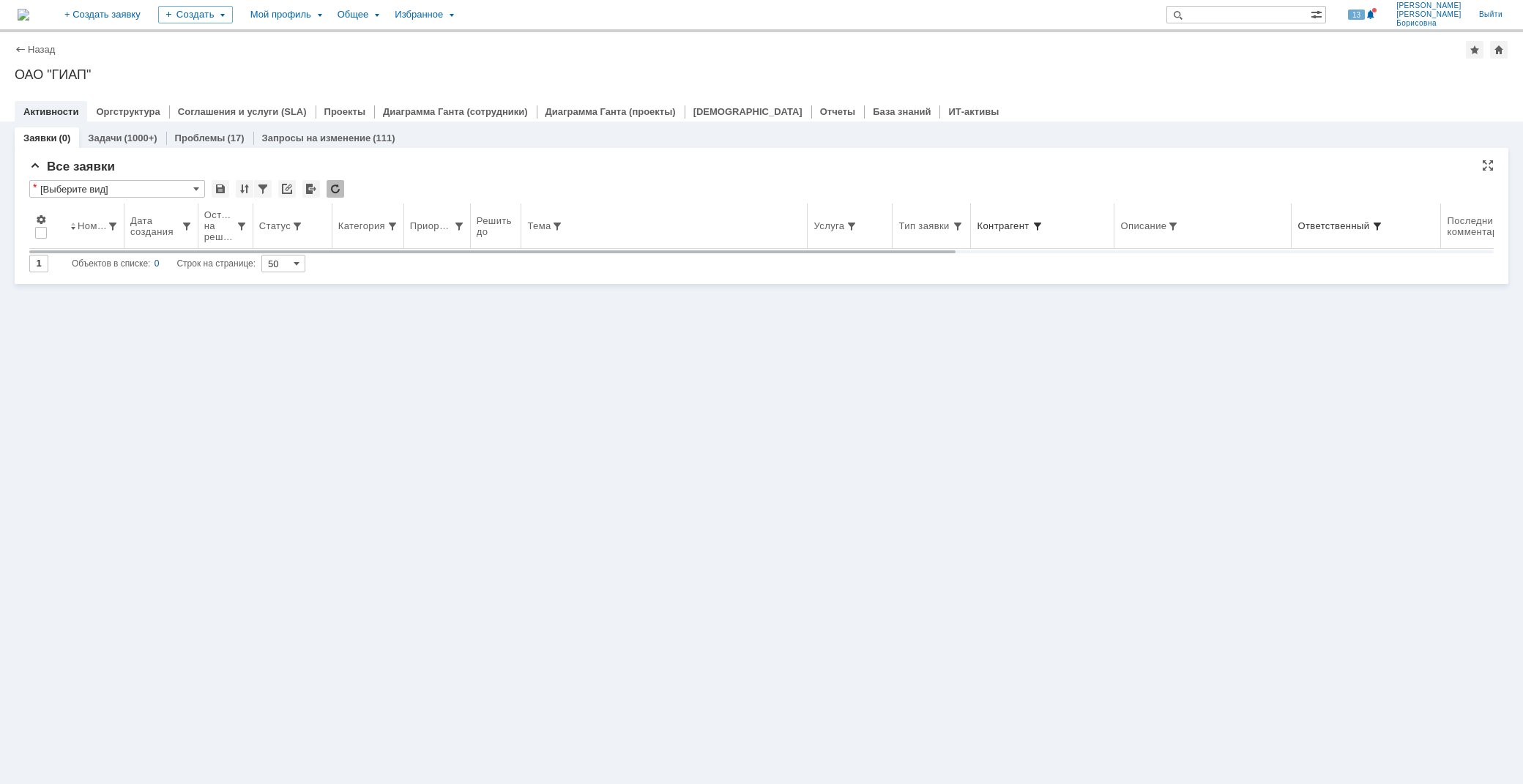
click at [1034, 224] on span at bounding box center [1037, 226] width 11 height 11
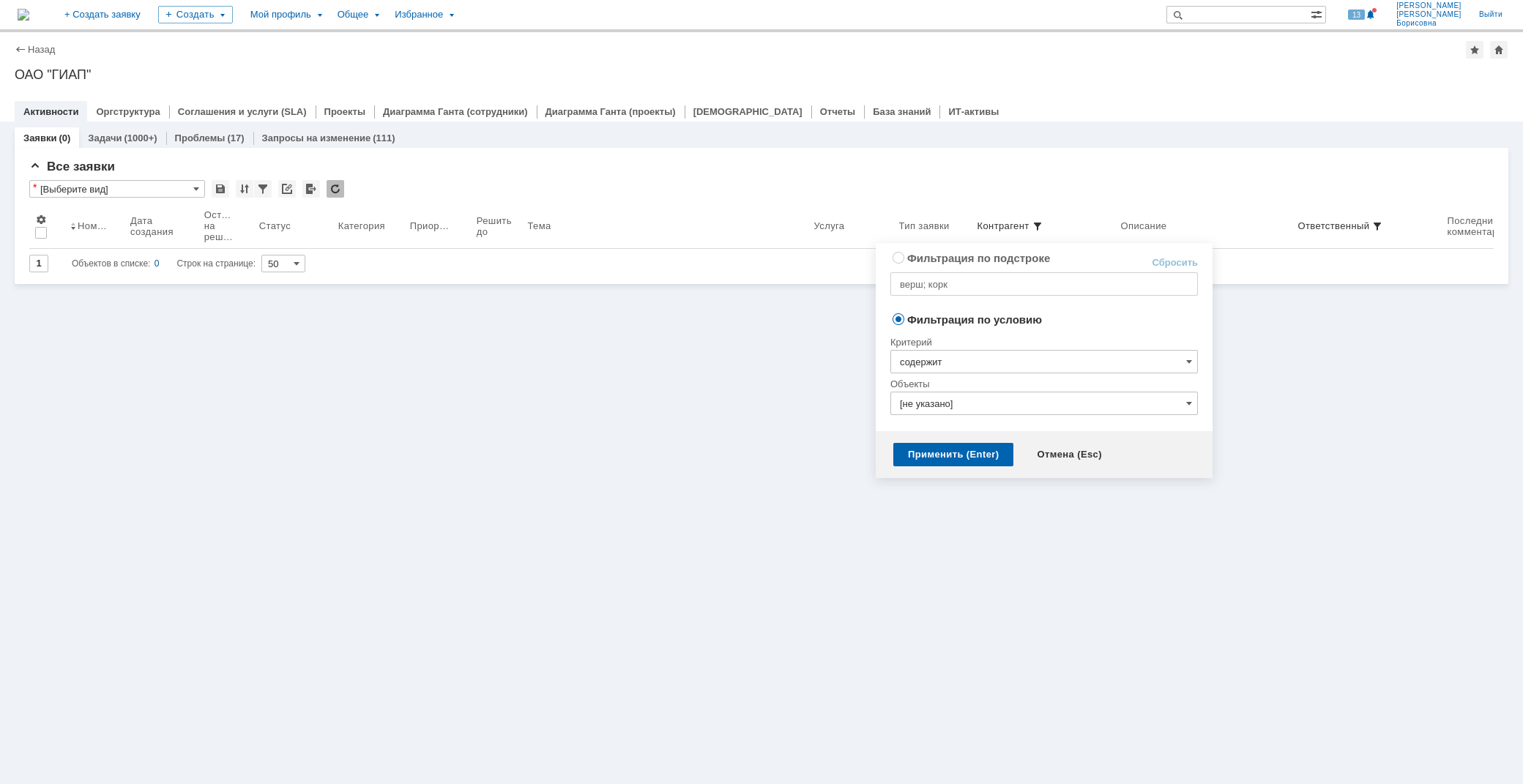
radio input "true"
type input "корк"
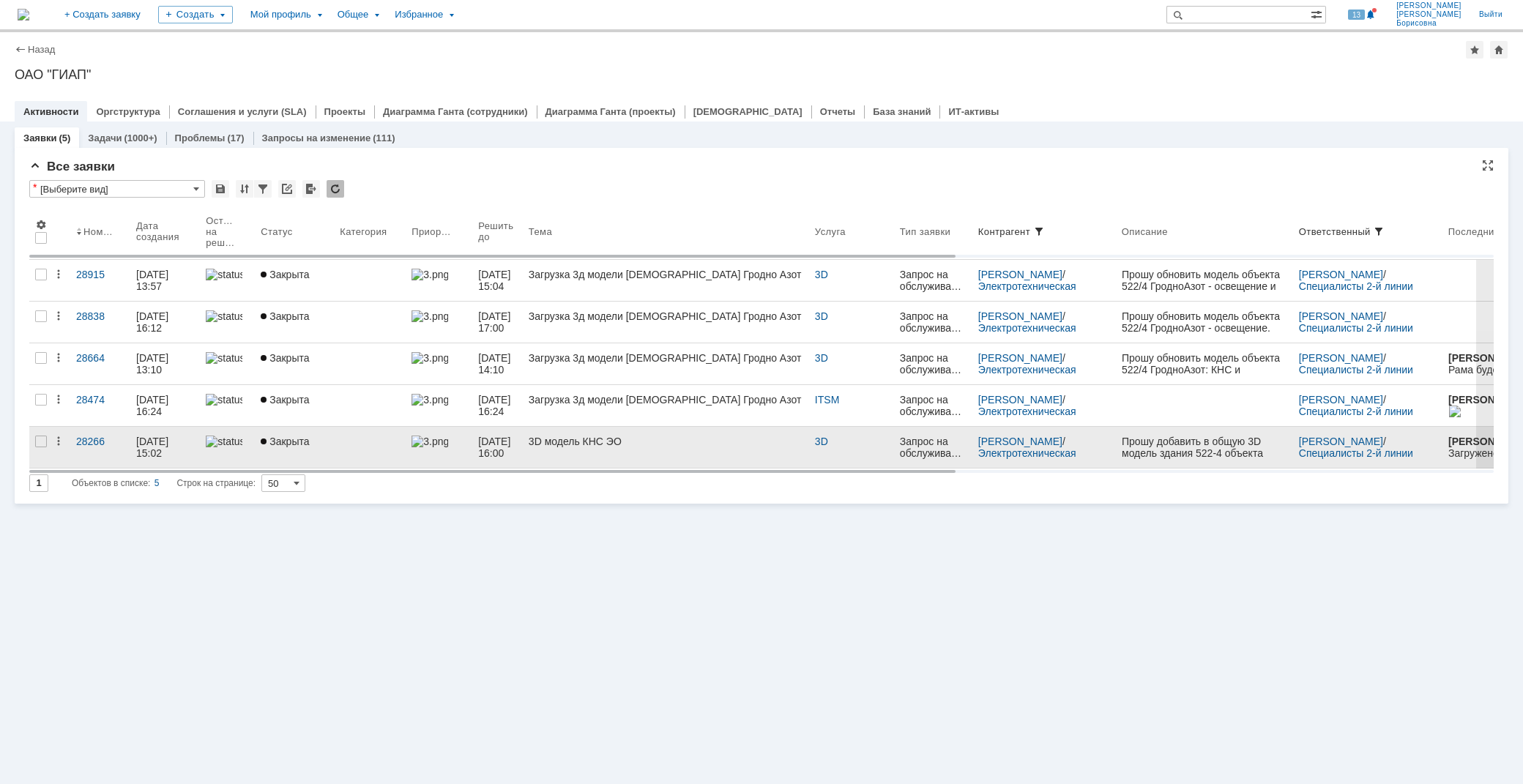
click at [559, 441] on div "3D модель КНС ЭО" at bounding box center [666, 441] width 275 height 11
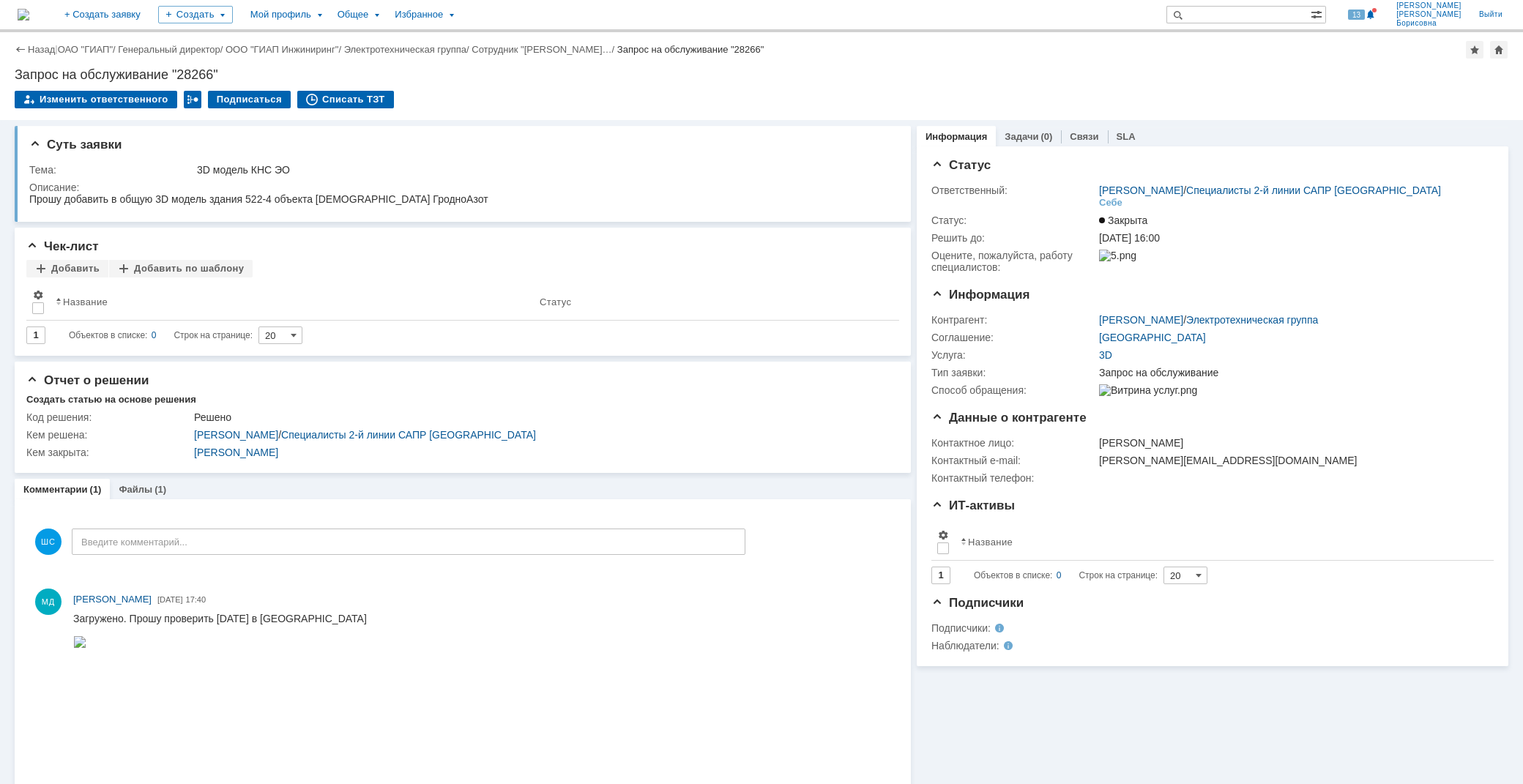
click at [27, 46] on div "Назад" at bounding box center [34, 50] width 40 height 11
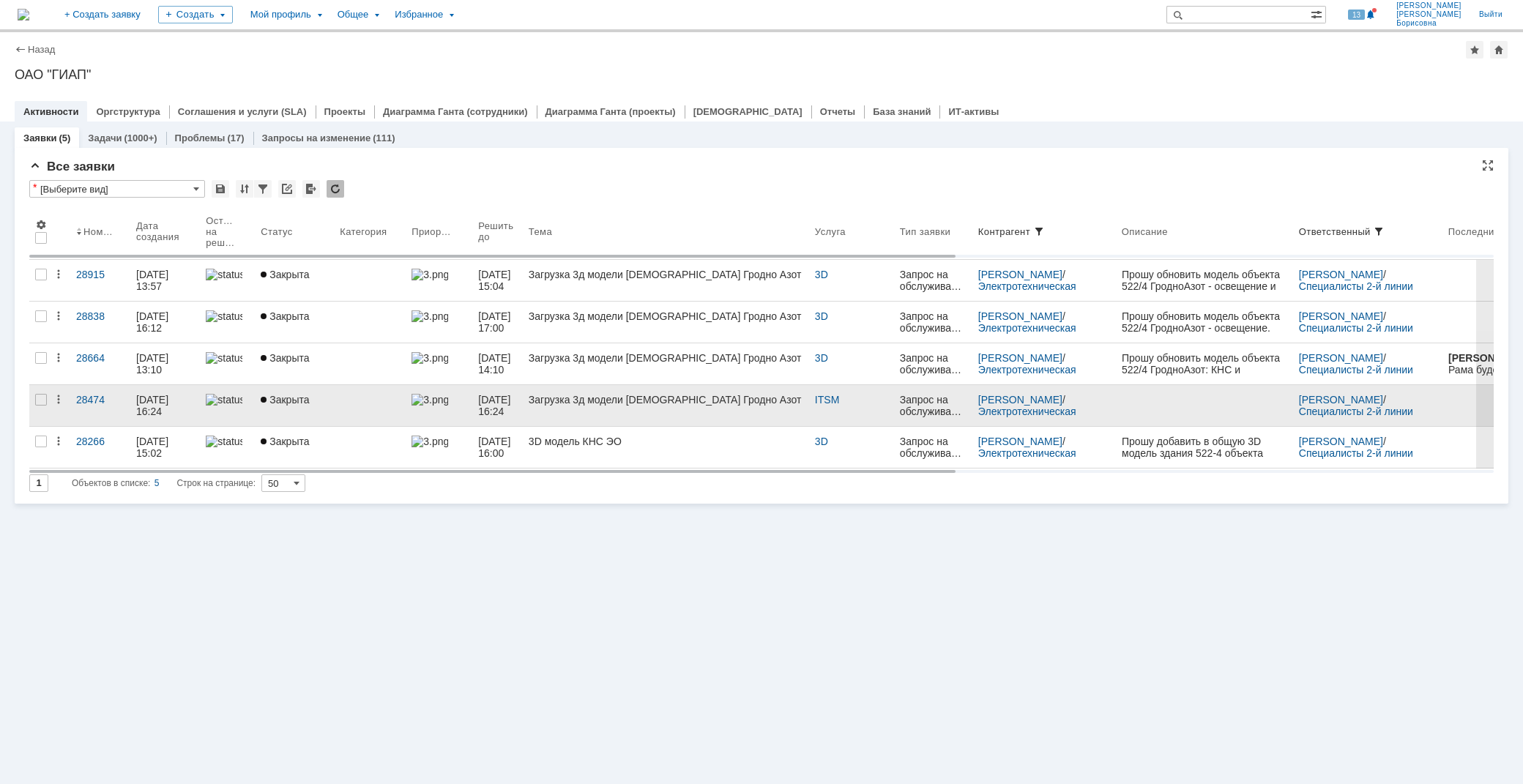
click at [810, 393] on link "Загрузка 3д модели [DEMOGRAPHIC_DATA] Гродно Азот" at bounding box center [665, 406] width 286 height 41
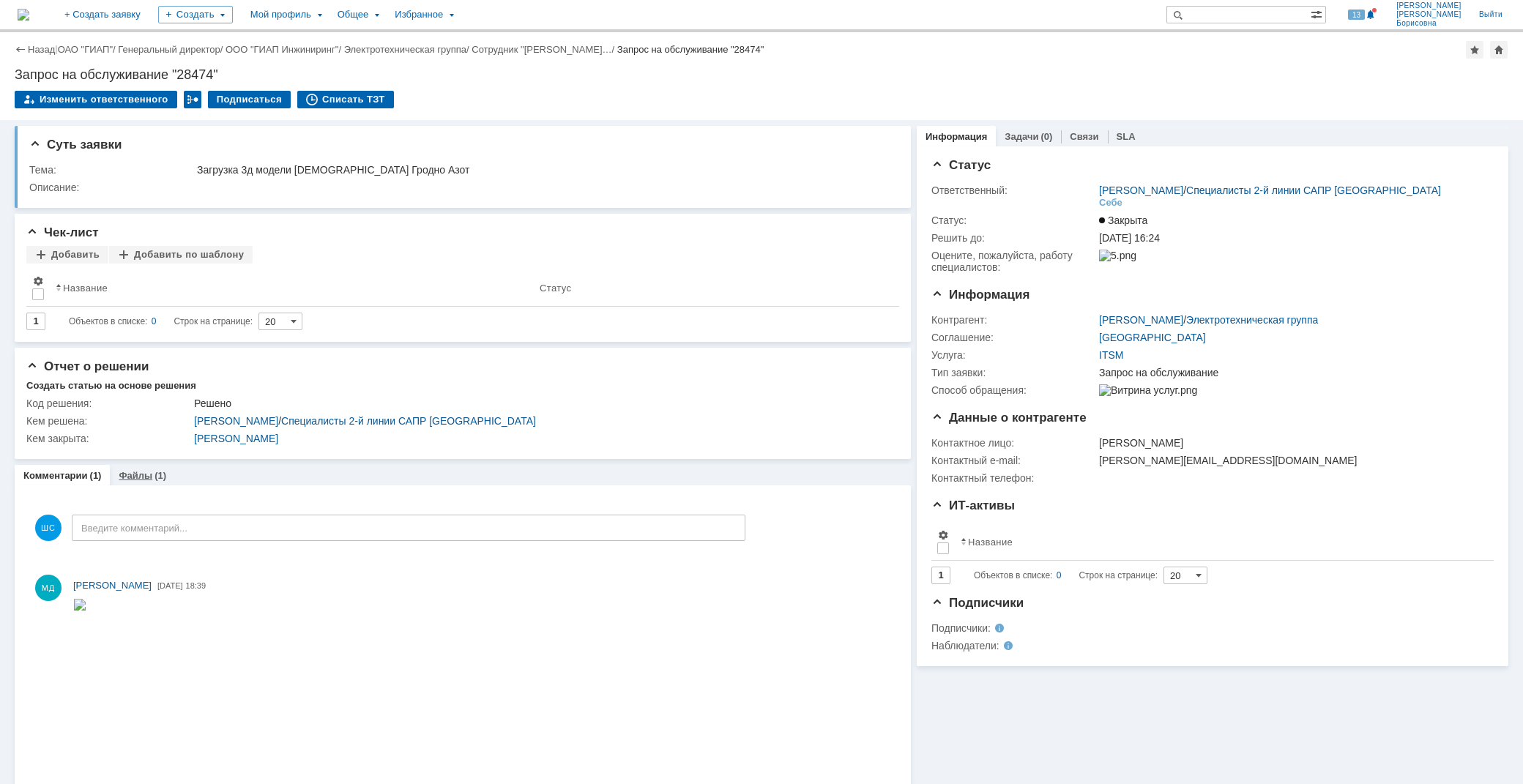
click at [137, 479] on link "Файлы" at bounding box center [135, 475] width 34 height 11
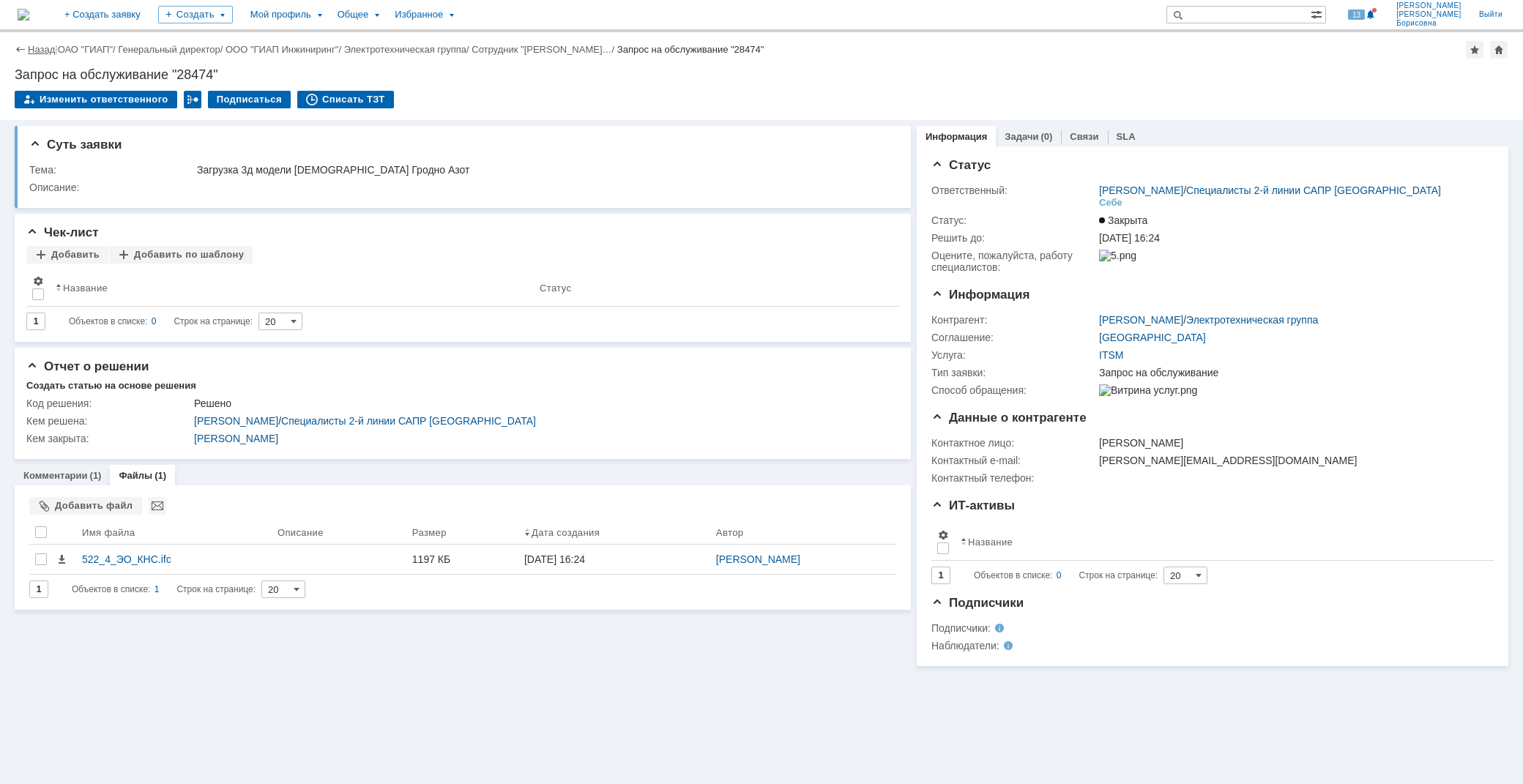
click at [46, 52] on link "Назад" at bounding box center [41, 50] width 27 height 11
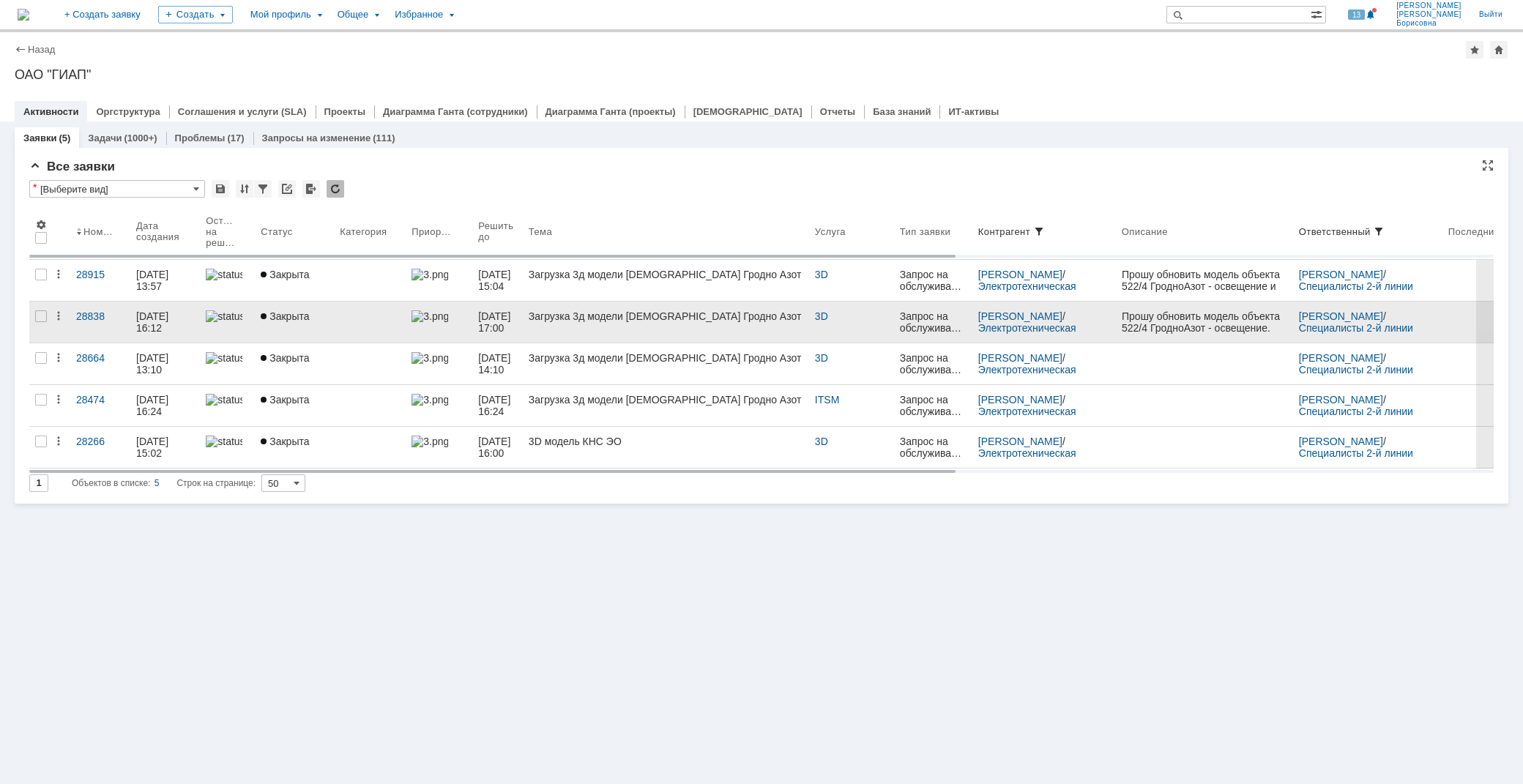
click at [558, 313] on div "Загрузка 3д модели [DEMOGRAPHIC_DATA] Гродно Азот" at bounding box center [666, 316] width 275 height 11
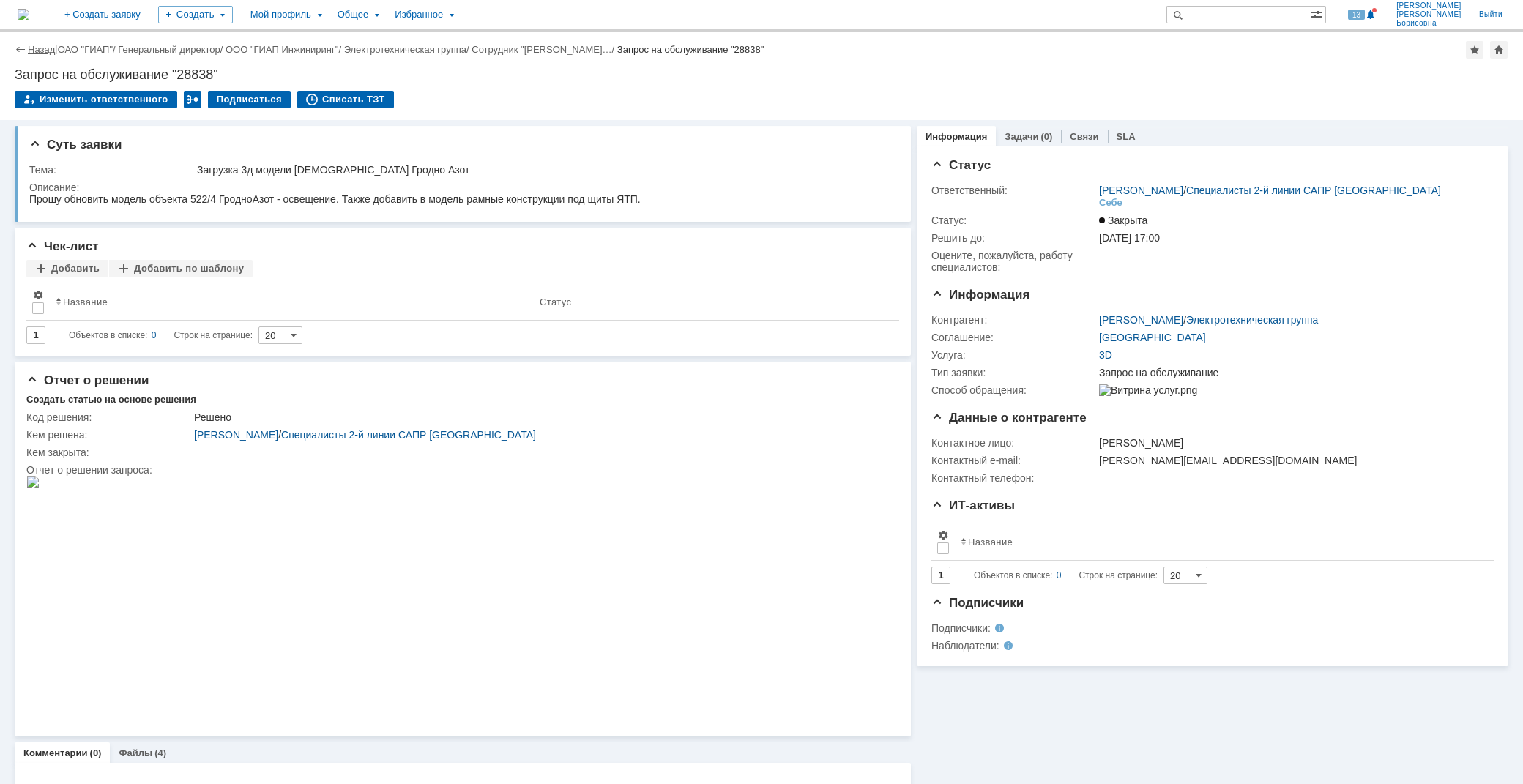
click at [32, 48] on link "Назад" at bounding box center [41, 50] width 27 height 11
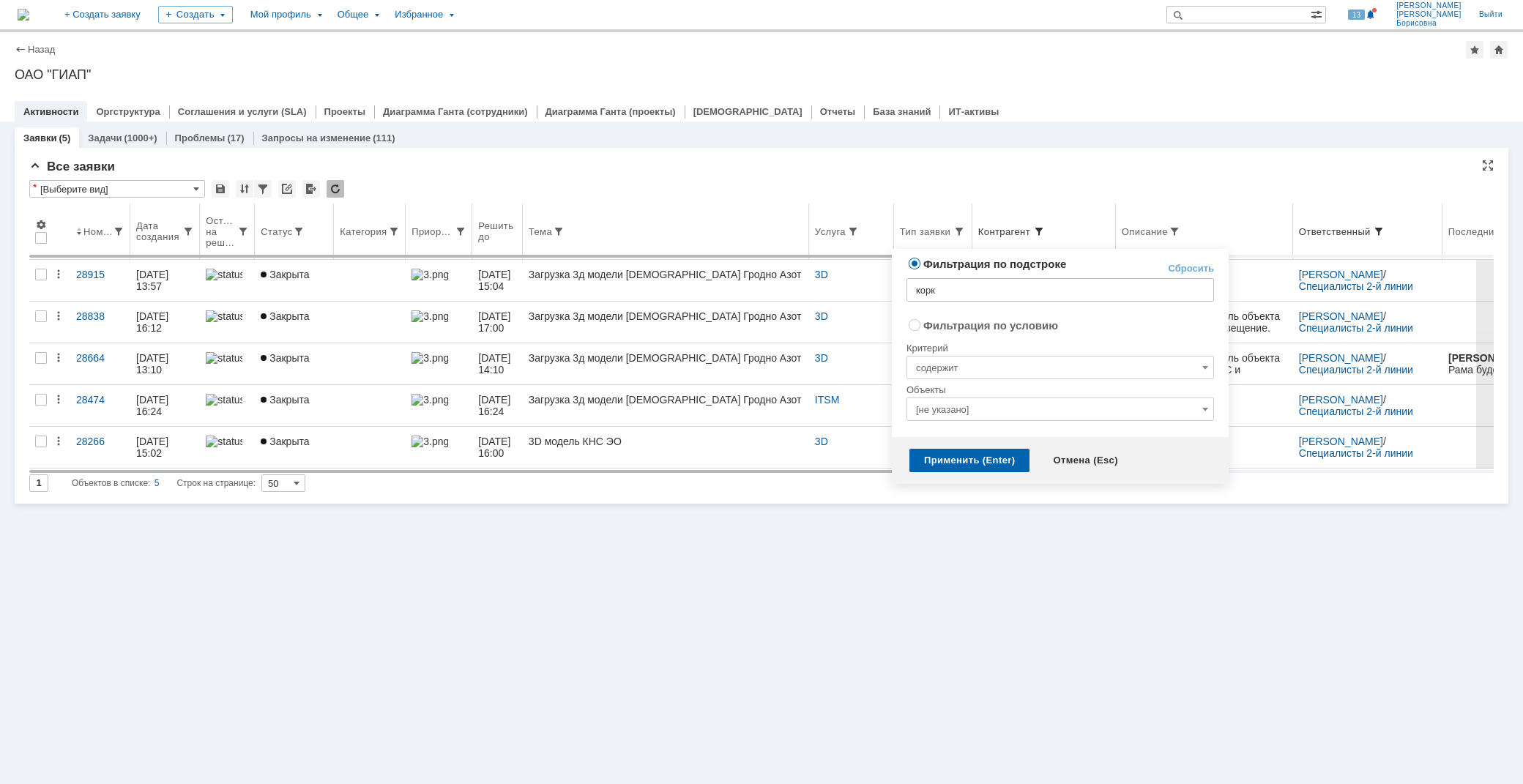
radio input "false"
radio input "true"
click at [1045, 227] on span at bounding box center [1038, 231] width 11 height 11
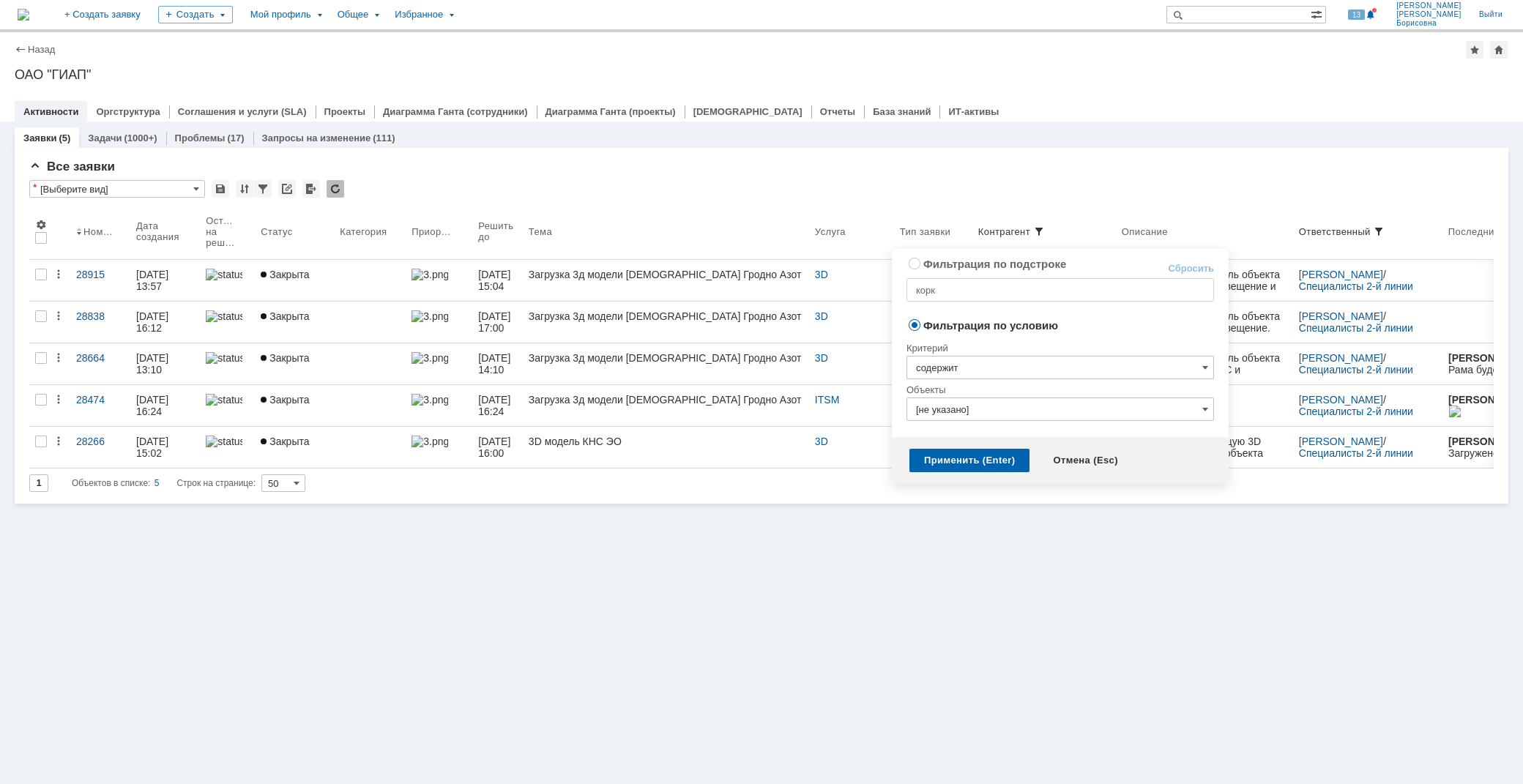
radio input "true"
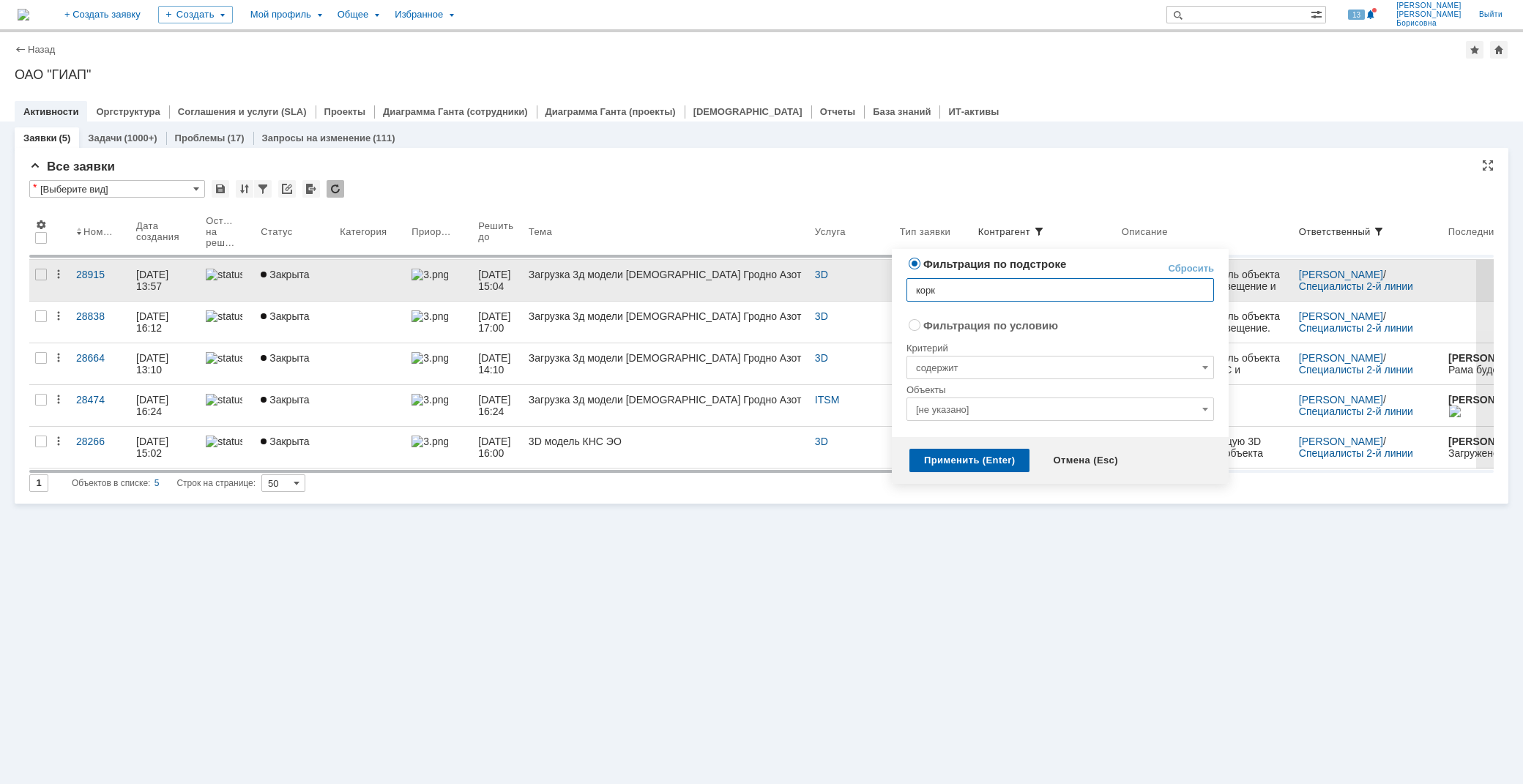
drag, startPoint x: 979, startPoint y: 288, endPoint x: 771, endPoint y: 294, distance: 208.1
click at [771, 121] on div "Заявки (5) Задачи (1000+) Проблемы (17) Запросы на изменение (111) Все заявки *…" at bounding box center [762, 121] width 1523 height 0
type input "[PERSON_NAME]"
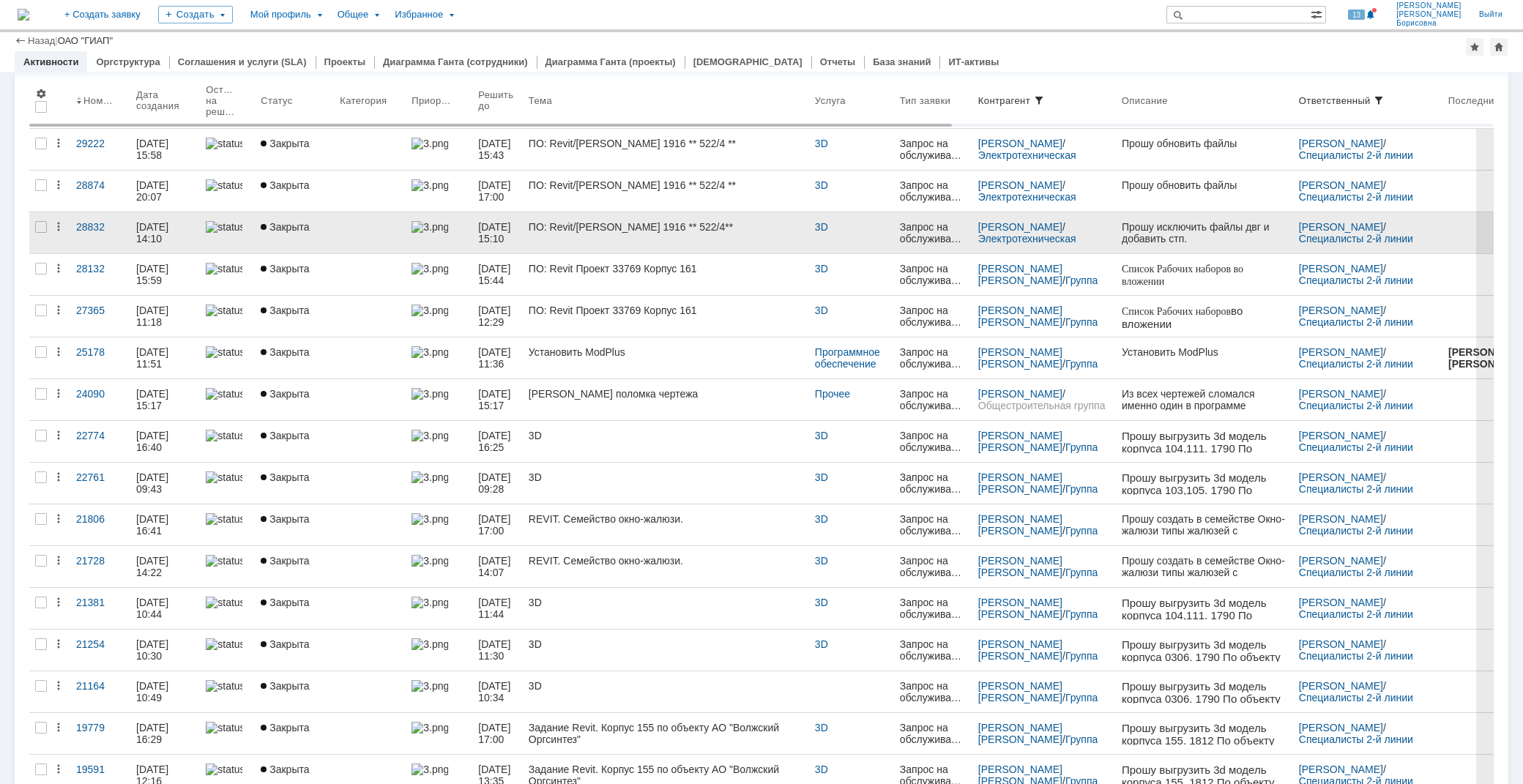
click at [523, 230] on link "[DATE] 15:10" at bounding box center [497, 233] width 50 height 41
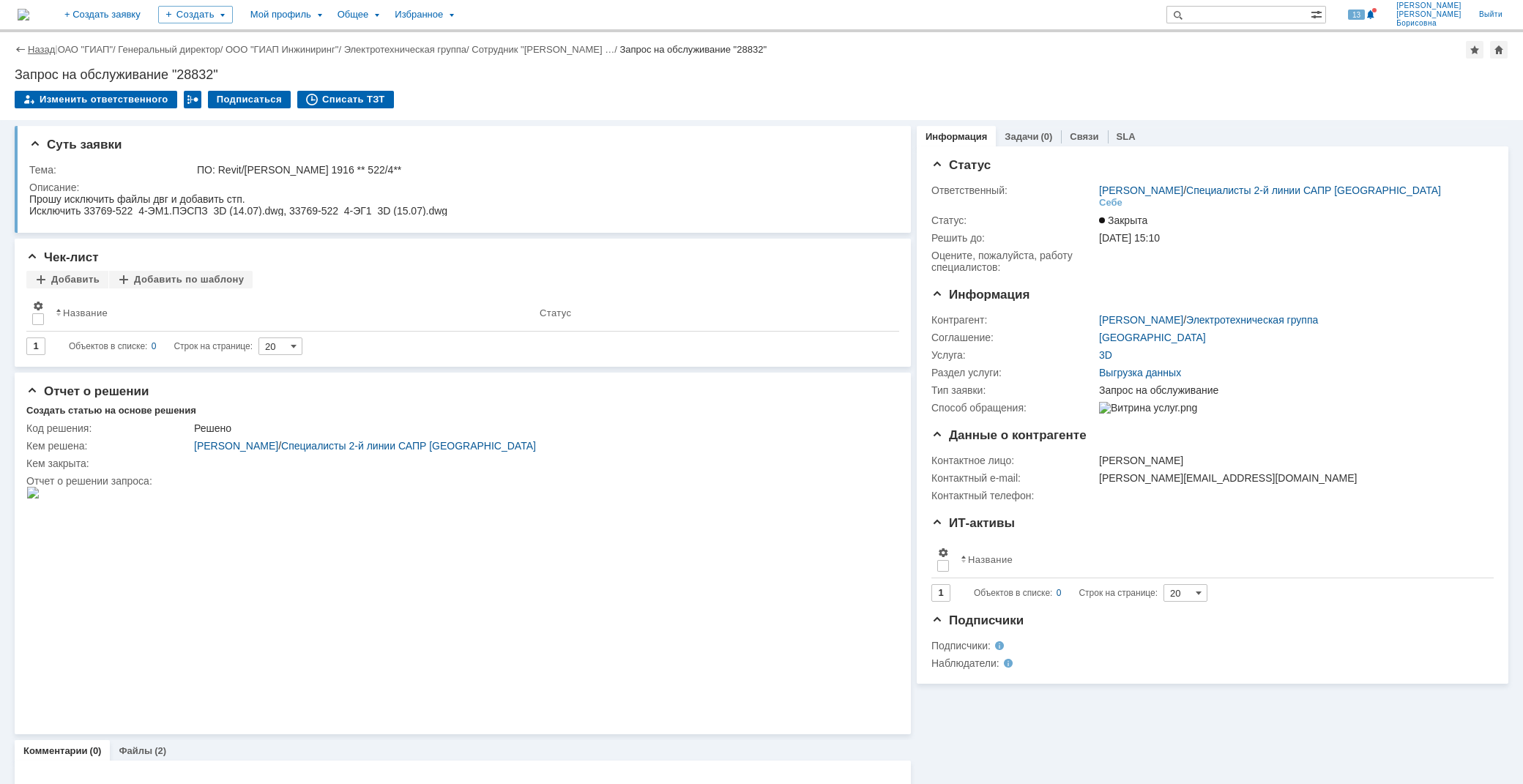
click at [39, 49] on link "Назад" at bounding box center [41, 50] width 27 height 11
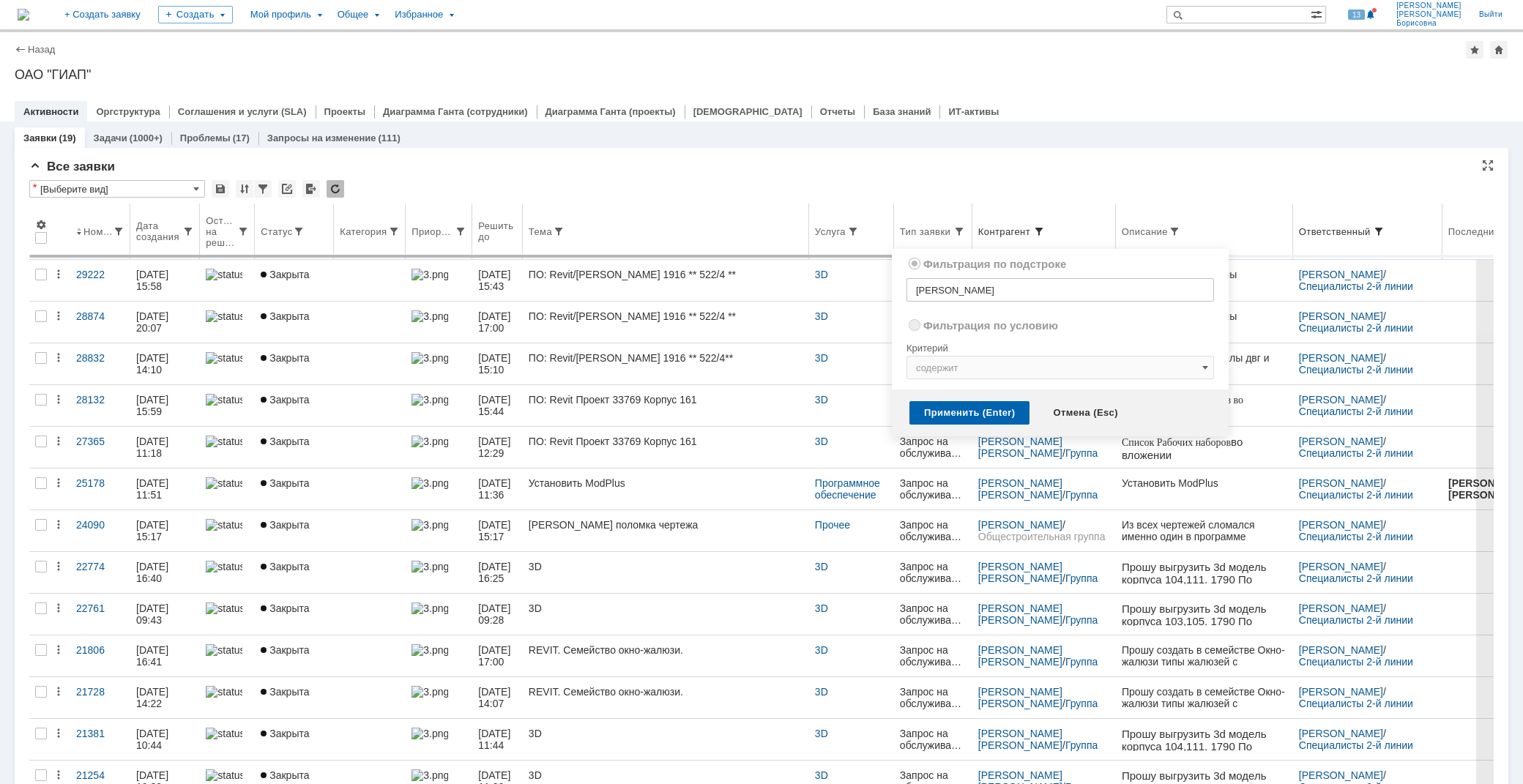
radio input "false"
radio input "true"
click at [1045, 228] on span at bounding box center [1038, 231] width 11 height 11
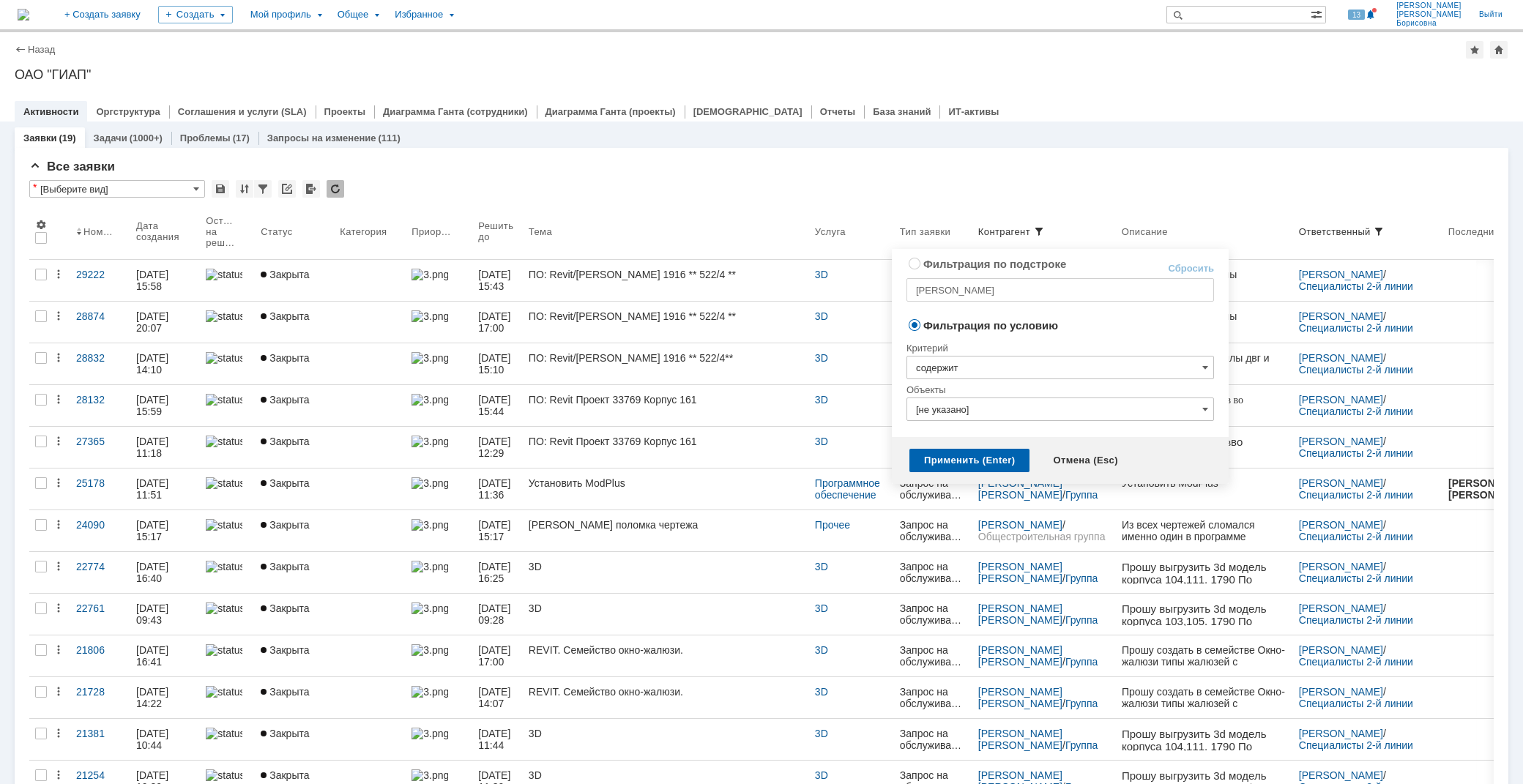
click at [1195, 261] on td "Сбросить" at bounding box center [1180, 265] width 67 height 20
click at [1191, 263] on link "Сбросить" at bounding box center [1191, 268] width 46 height 11
radio input "true"
click at [964, 457] on div "Применить (Enter)" at bounding box center [969, 460] width 120 height 24
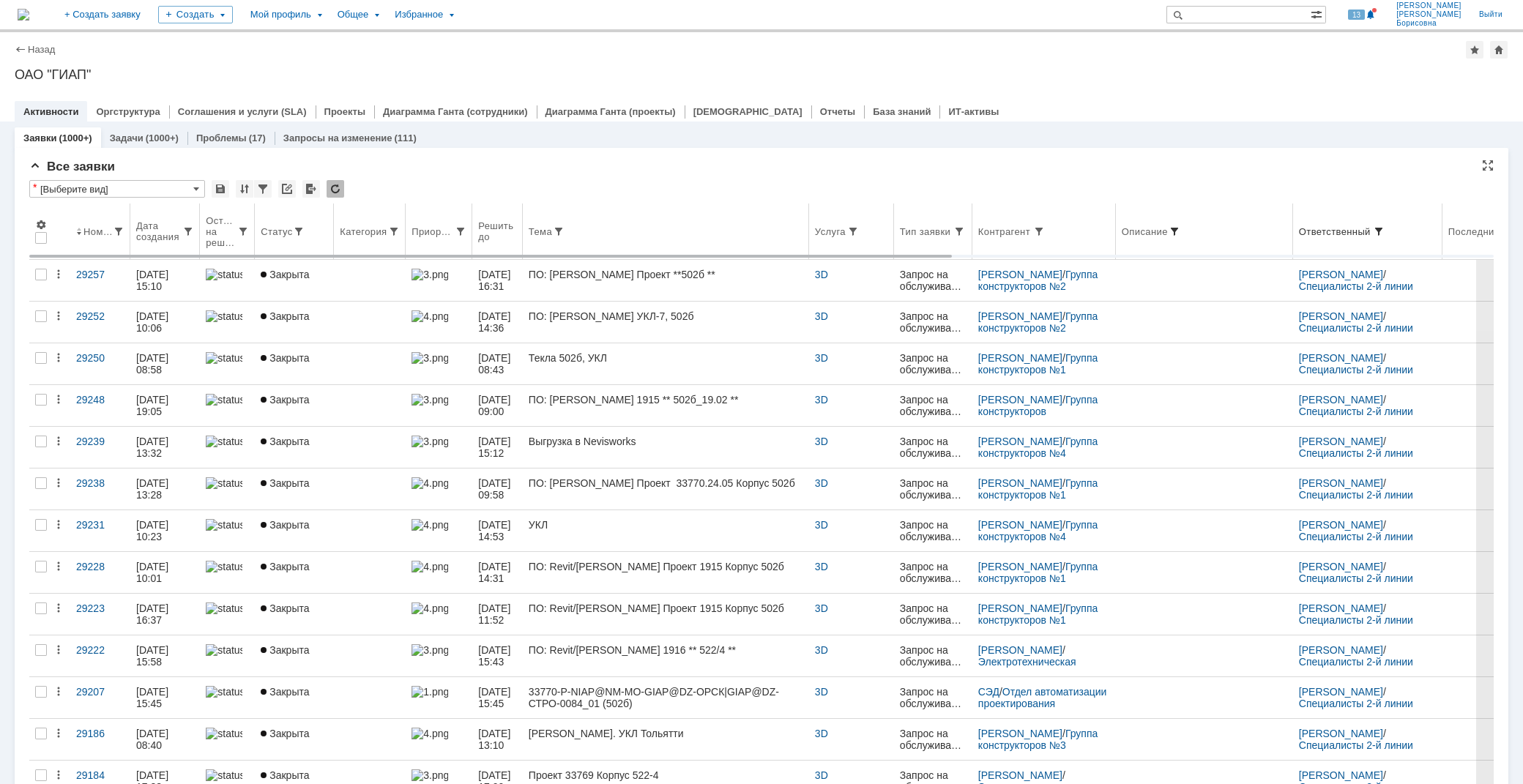
click at [1180, 228] on span at bounding box center [1174, 231] width 11 height 11
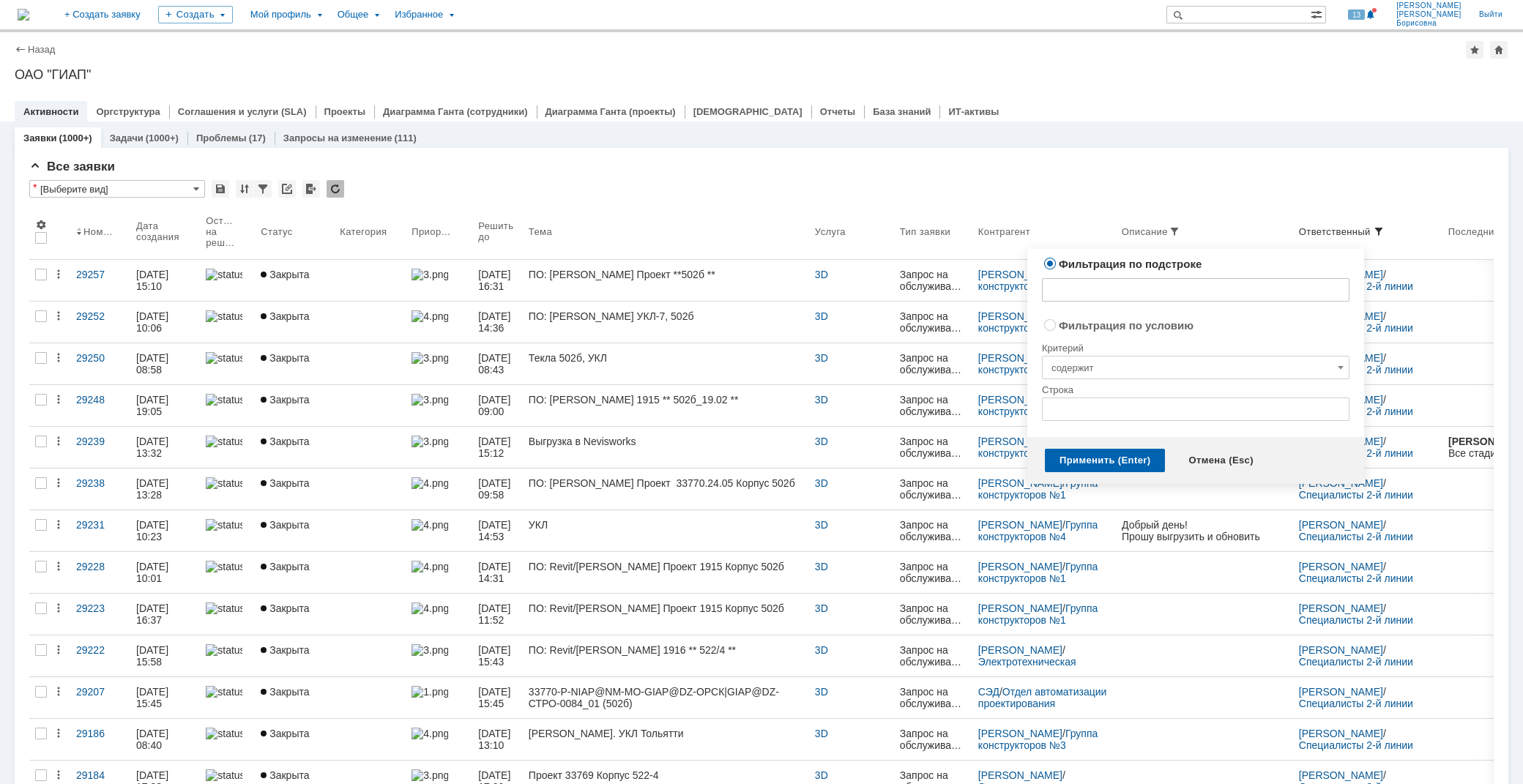
click at [1082, 294] on input "text" at bounding box center [1196, 290] width 307 height 24
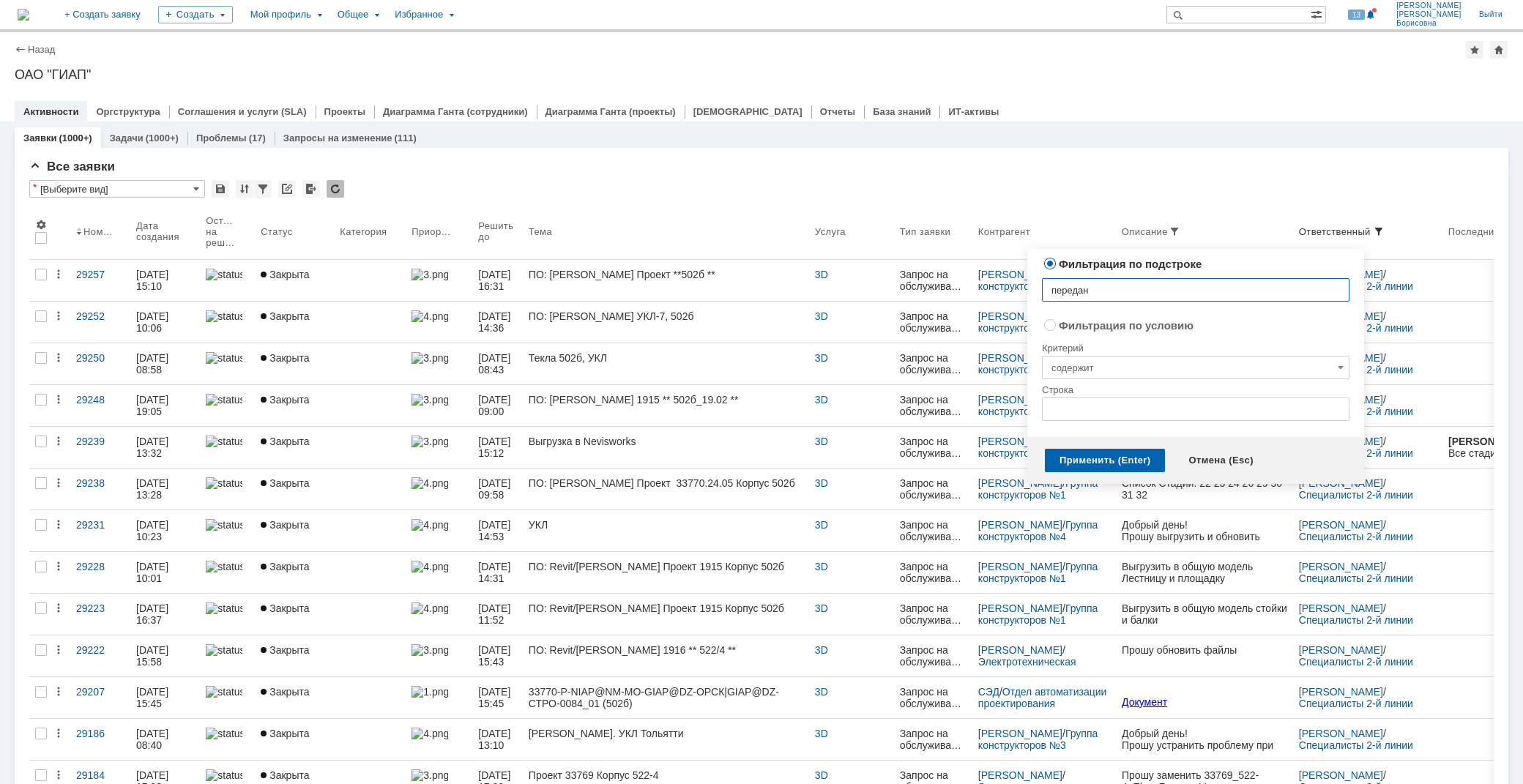
type input "переданы"
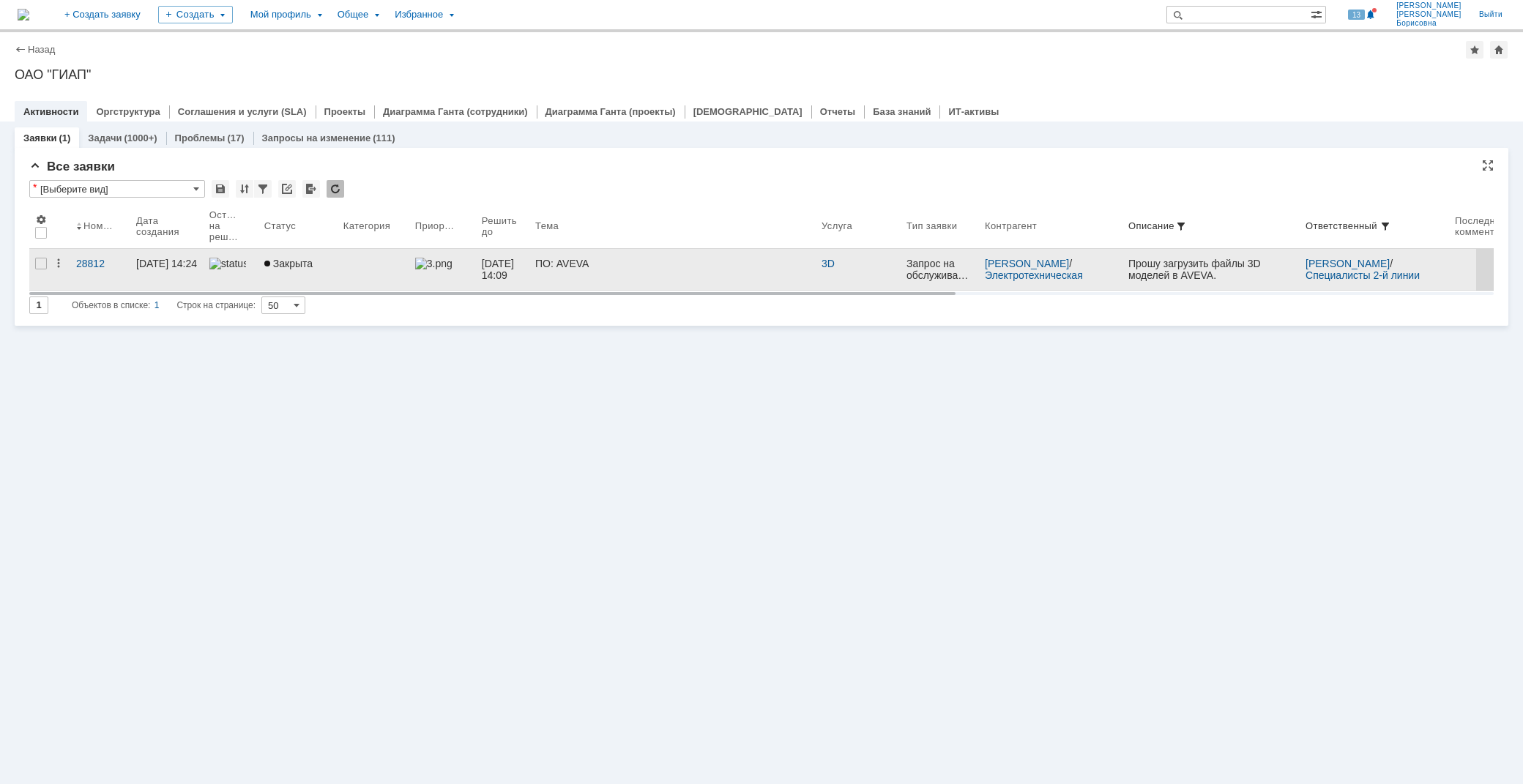
click at [517, 266] on span "[DATE] 14:09" at bounding box center [500, 269] width 35 height 24
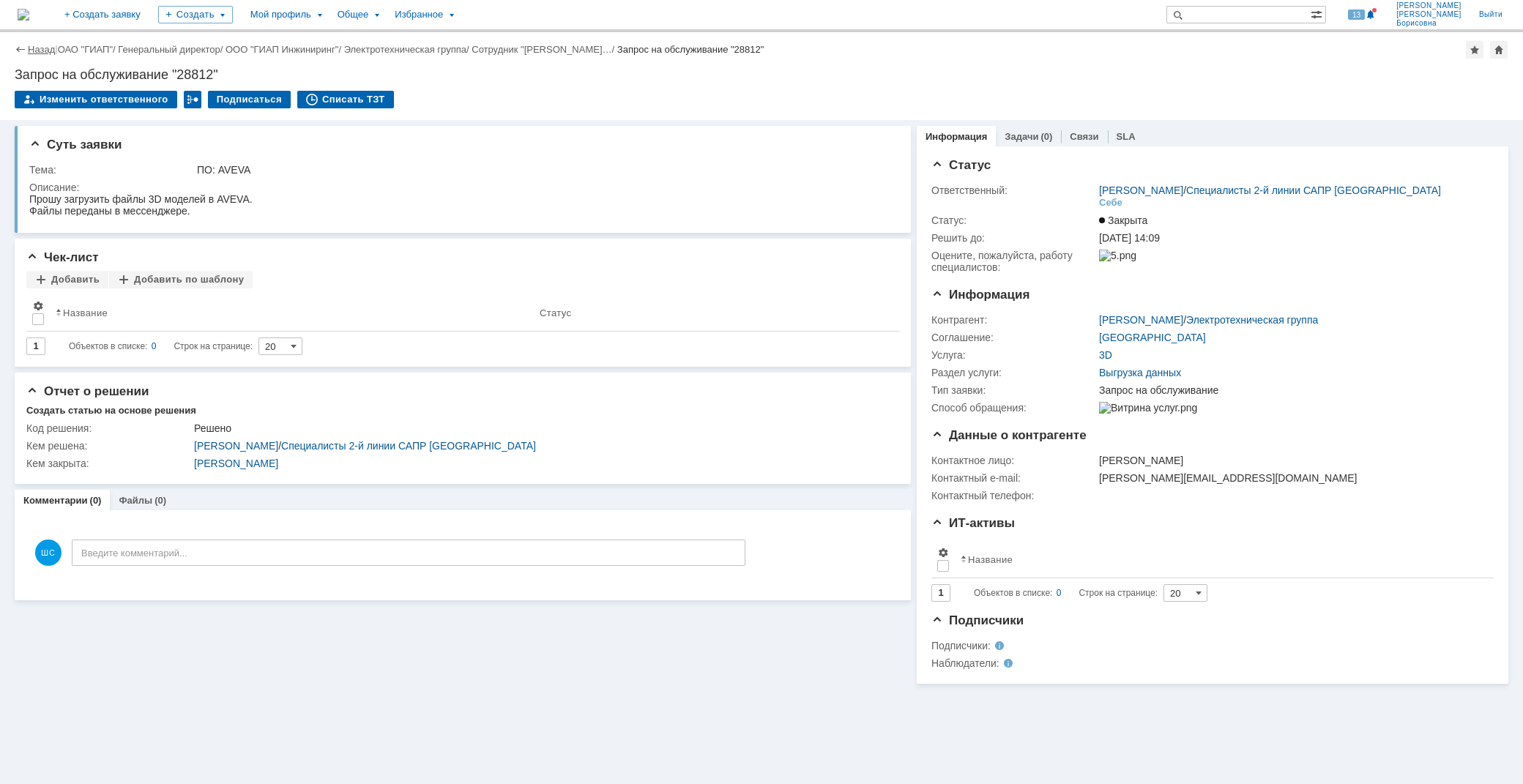
click at [45, 48] on link "Назад" at bounding box center [41, 50] width 27 height 11
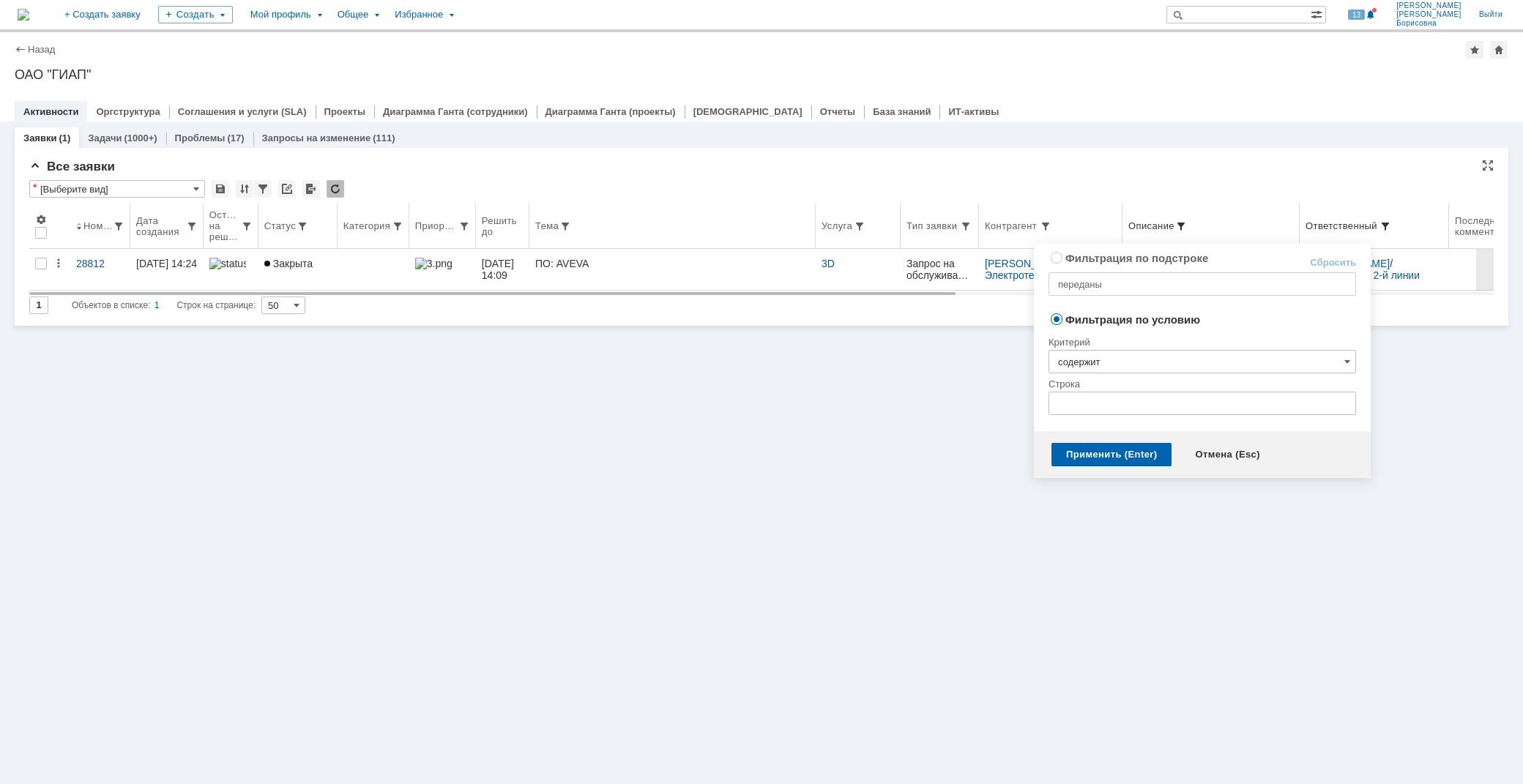
click at [1187, 222] on span at bounding box center [1181, 226] width 11 height 11
click at [1325, 264] on link "Сбросить" at bounding box center [1333, 262] width 46 height 11
radio input "true"
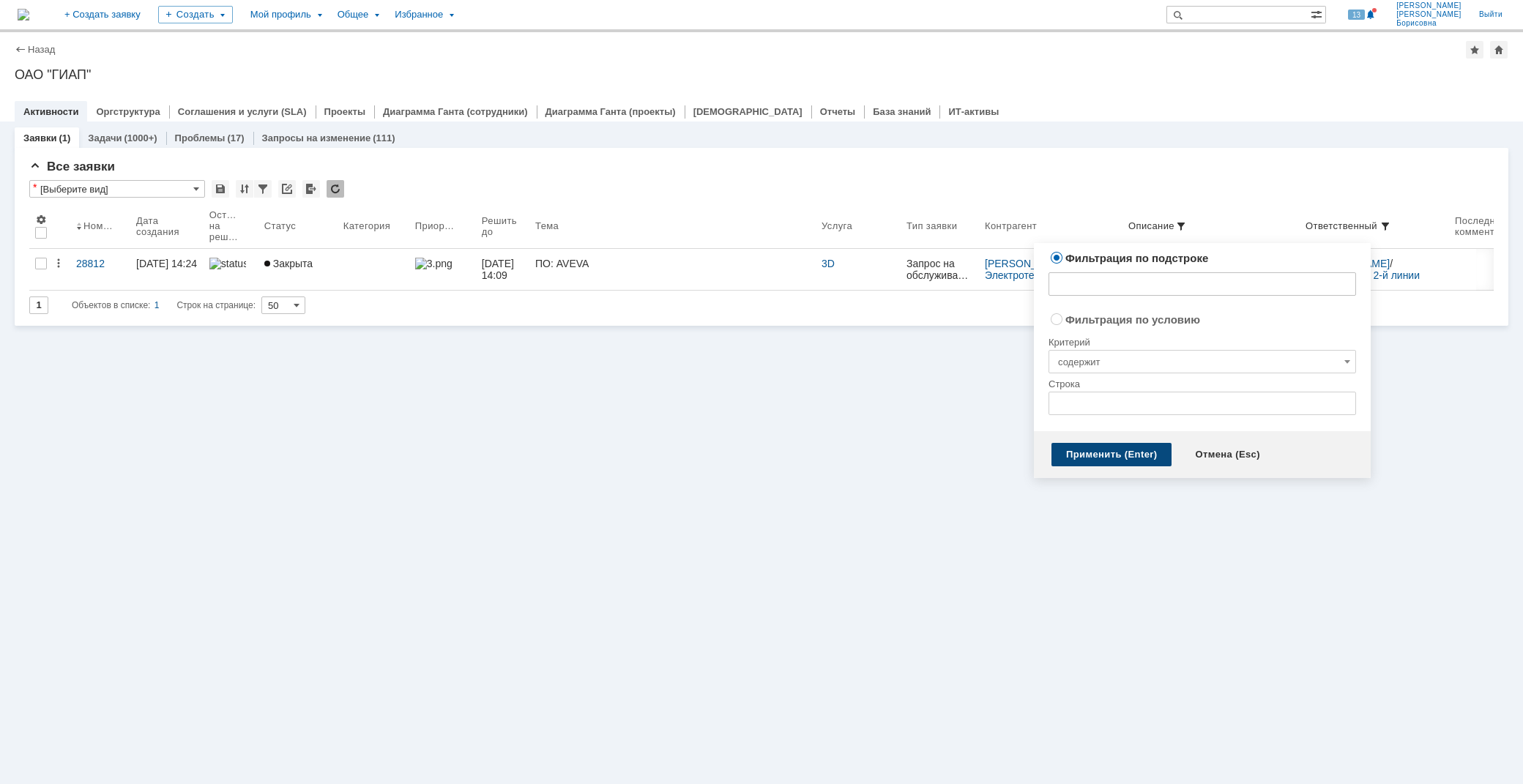
click at [1078, 449] on div "Применить (Enter)" at bounding box center [1111, 455] width 120 height 24
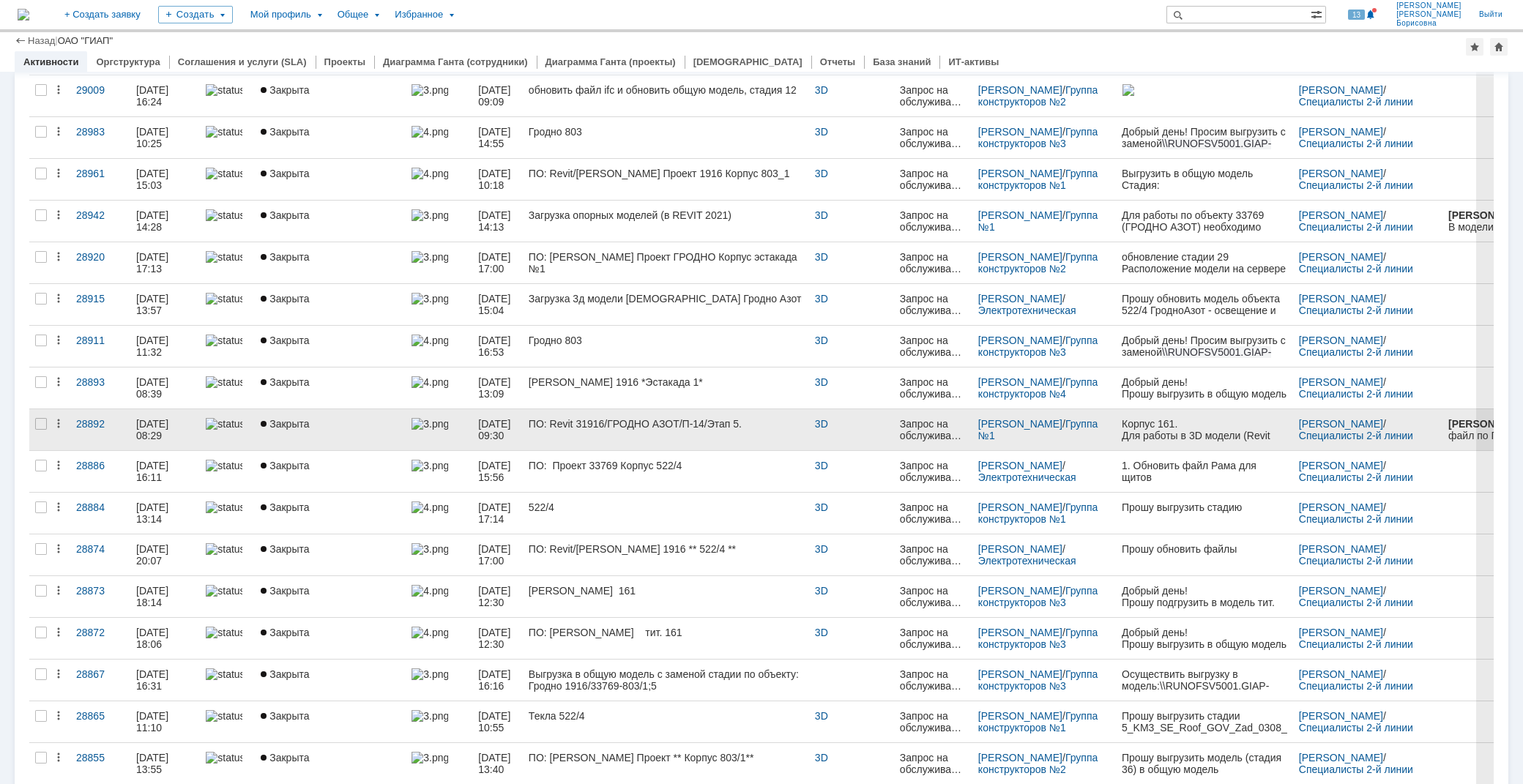
click at [638, 432] on link "ПО: Revit 31916/ГРОДНО АЗОТ/П-14/Этап 5." at bounding box center [665, 430] width 286 height 41
